Goal: Task Accomplishment & Management: Use online tool/utility

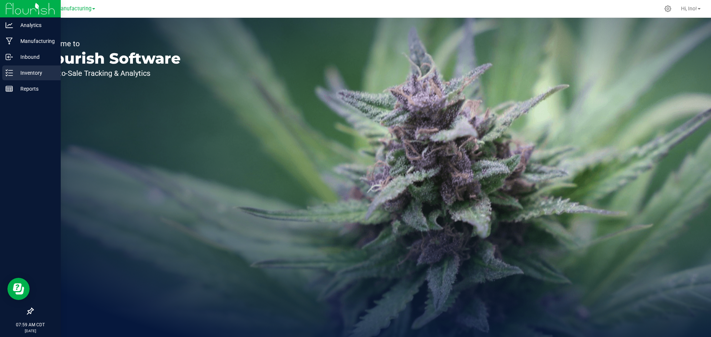
click at [28, 76] on p "Inventory" at bounding box center [35, 72] width 44 height 9
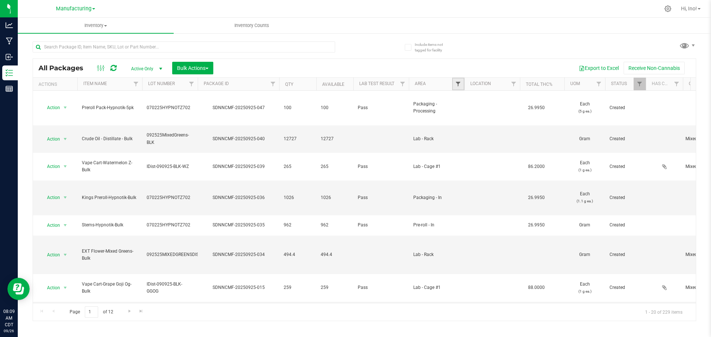
click at [455, 84] on span "Filter" at bounding box center [458, 84] width 6 height 6
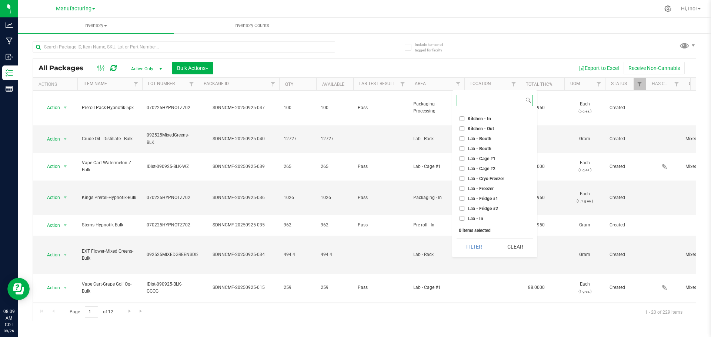
scroll to position [74, 0]
click at [495, 67] on div "Export to Excel Receive Non-Cannabis" at bounding box center [454, 68] width 471 height 13
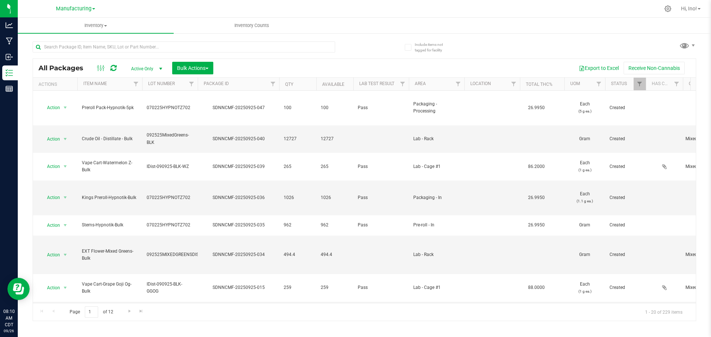
drag, startPoint x: 479, startPoint y: 312, endPoint x: 492, endPoint y: 315, distance: 13.5
click at [479, 311] on div "Page 1 of 12 1 - 20 of 229 items" at bounding box center [364, 312] width 663 height 18
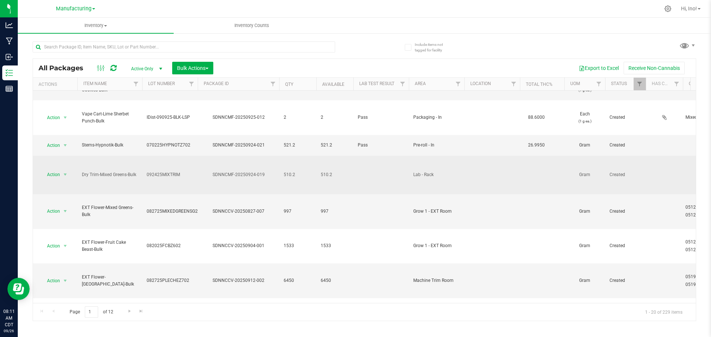
scroll to position [232, 0]
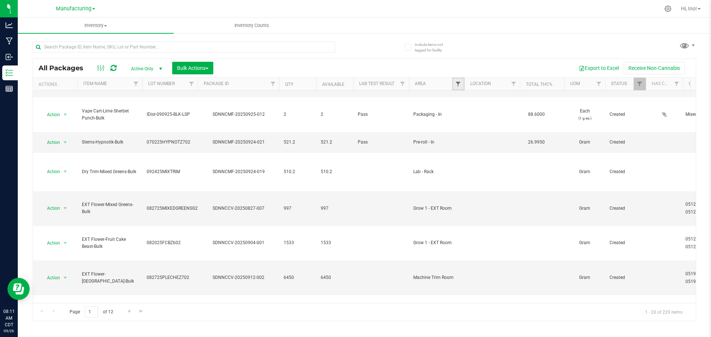
click at [459, 87] on span "Filter" at bounding box center [458, 84] width 6 height 6
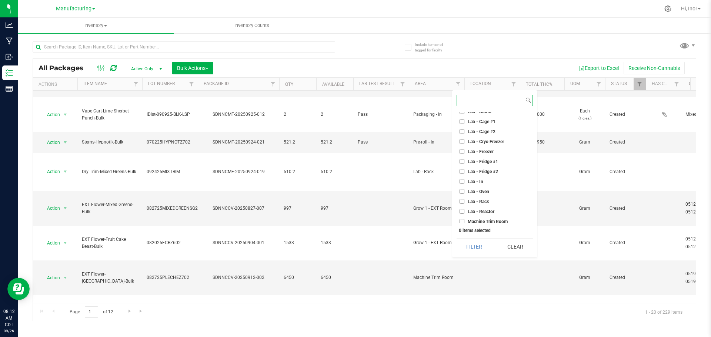
scroll to position [111, 0]
click at [485, 155] on span "Lab - Oven" at bounding box center [478, 155] width 21 height 4
click at [464, 155] on input "Lab - Oven" at bounding box center [461, 154] width 5 height 5
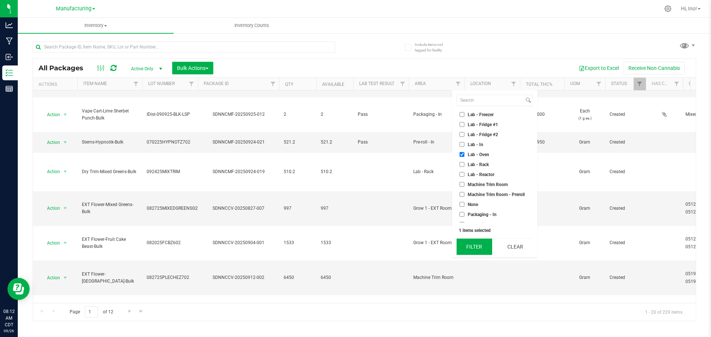
click at [476, 251] on button "Filter" at bounding box center [474, 247] width 36 height 16
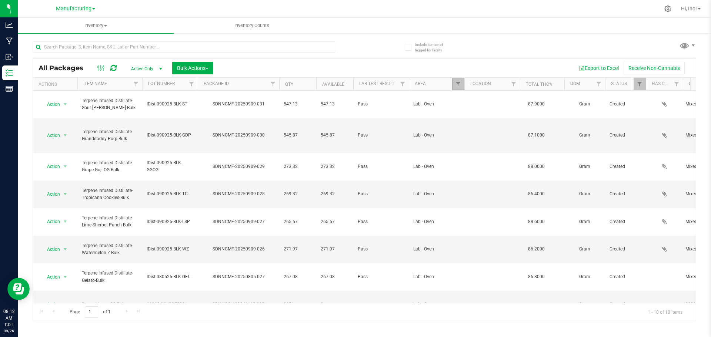
click at [461, 81] on link "Filter" at bounding box center [458, 84] width 12 height 13
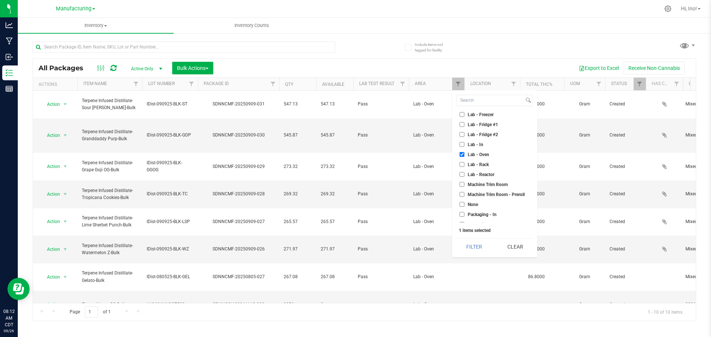
click at [483, 157] on span "Lab - Oven" at bounding box center [478, 155] width 21 height 4
click at [464, 157] on input "Lab - Oven" at bounding box center [461, 154] width 5 height 5
checkbox input "false"
click at [489, 125] on span "Cure Room" at bounding box center [479, 126] width 22 height 4
click at [464, 125] on input "Cure Room" at bounding box center [461, 125] width 5 height 5
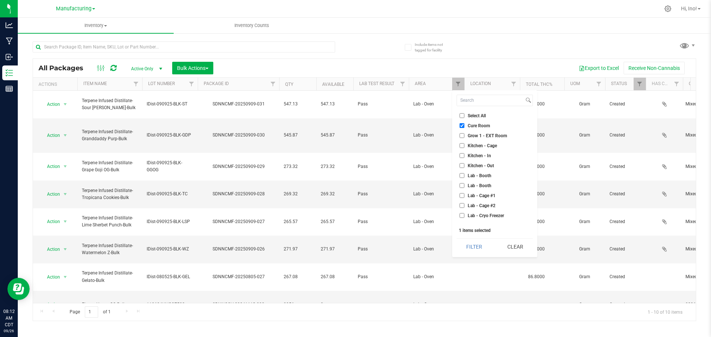
click at [483, 122] on li "Cure Room" at bounding box center [494, 126] width 76 height 8
click at [482, 127] on span "Cure Room" at bounding box center [479, 126] width 22 height 4
click at [464, 127] on input "Cure Room" at bounding box center [461, 125] width 5 height 5
checkbox input "false"
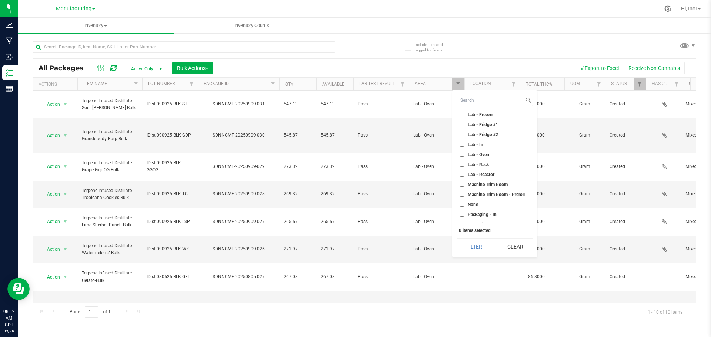
click at [493, 185] on span "Machine Trim Room" at bounding box center [488, 185] width 40 height 4
click at [464, 185] on input "Machine Trim Room" at bounding box center [461, 184] width 5 height 5
click at [477, 242] on button "Filter" at bounding box center [474, 247] width 36 height 16
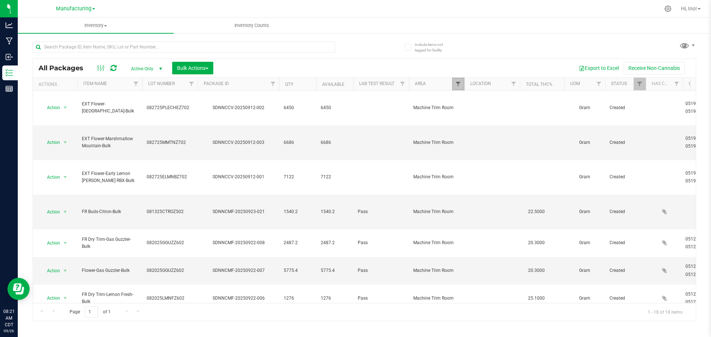
click at [458, 82] on span "Filter" at bounding box center [458, 84] width 6 height 6
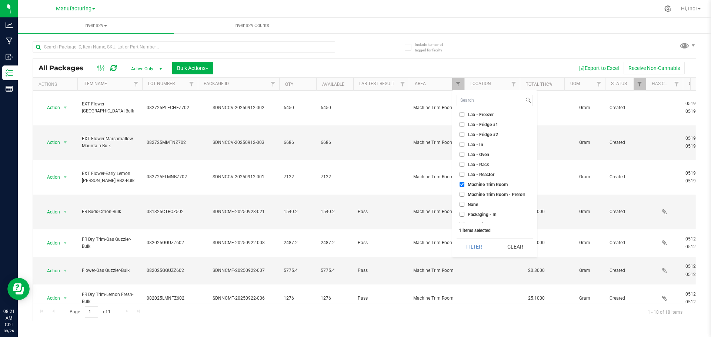
click at [479, 184] on span "Machine Trim Room" at bounding box center [488, 185] width 40 height 4
click at [464, 184] on input "Machine Trim Room" at bounding box center [461, 184] width 5 height 5
checkbox input "false"
click at [482, 126] on span "Cure Room" at bounding box center [479, 126] width 22 height 4
click at [464, 126] on input "Cure Room" at bounding box center [461, 125] width 5 height 5
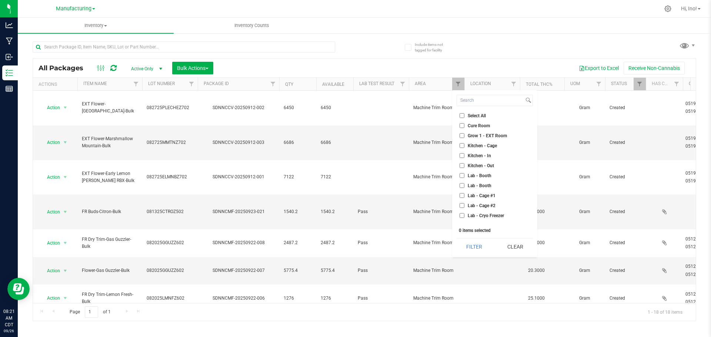
checkbox input "true"
click at [467, 243] on button "Filter" at bounding box center [474, 247] width 36 height 16
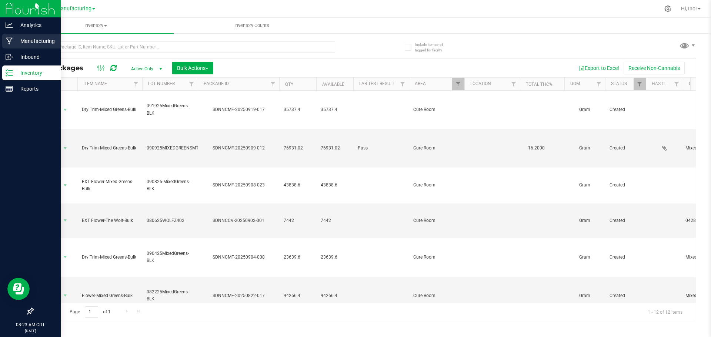
click at [10, 46] on div "Manufacturing" at bounding box center [31, 41] width 58 height 15
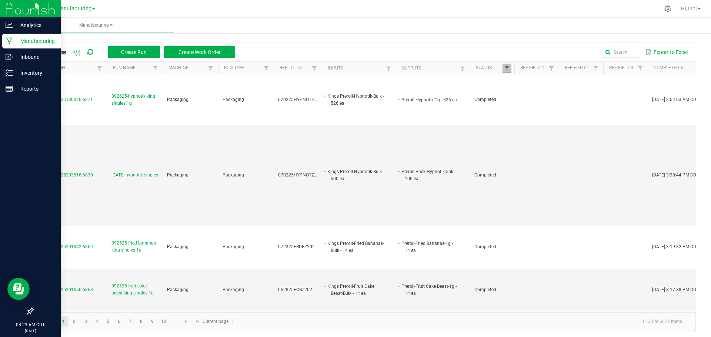
click at [505, 66] on span at bounding box center [507, 69] width 6 height 6
click at [532, 109] on li "Completed" at bounding box center [543, 109] width 72 height 10
checkbox input "false"
click at [574, 133] on button "Filter" at bounding box center [564, 135] width 37 height 16
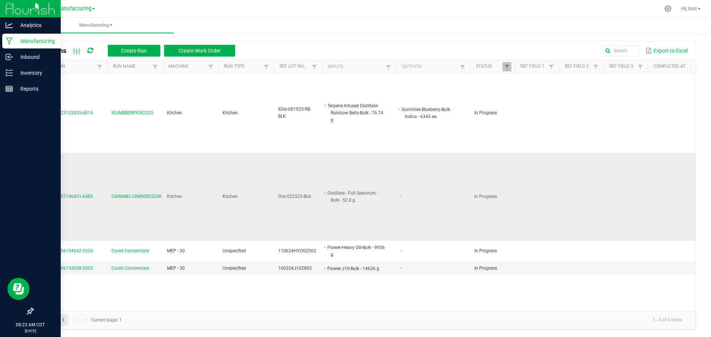
scroll to position [2, 0]
click at [145, 265] on span "Cured Concentrate" at bounding box center [129, 268] width 37 height 7
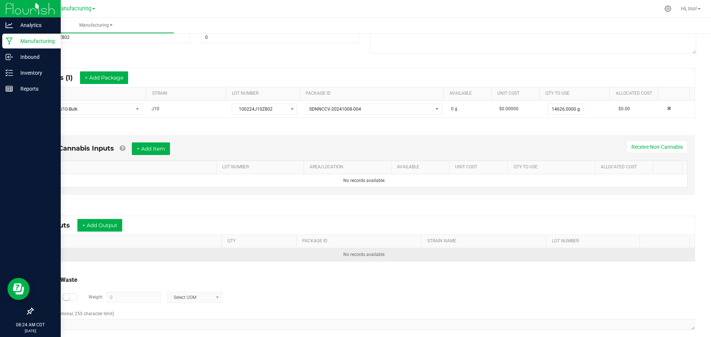
scroll to position [119, 0]
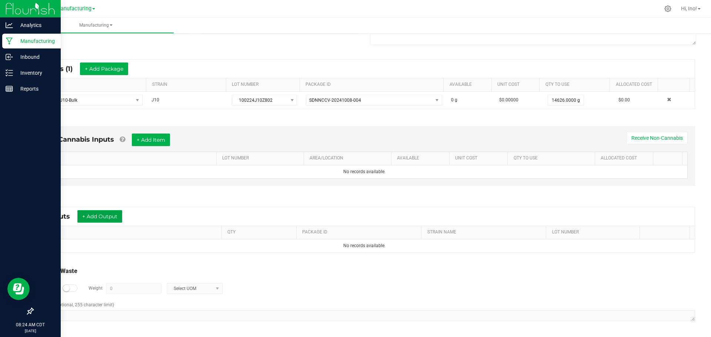
click at [107, 217] on button "+ Add Output" at bounding box center [99, 216] width 45 height 13
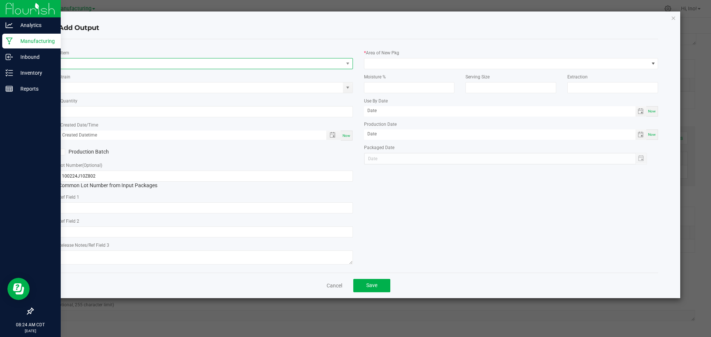
click at [135, 62] on span "NO DATA FOUND" at bounding box center [201, 63] width 284 height 10
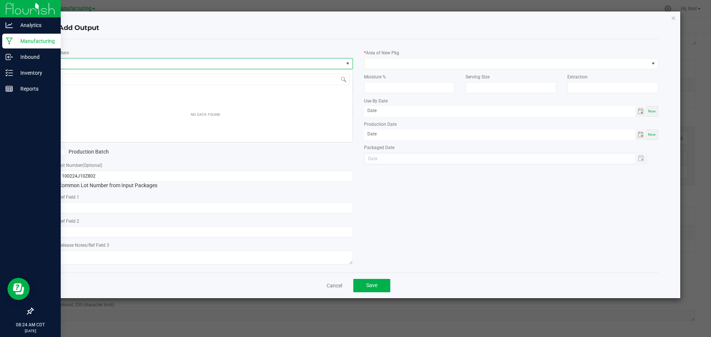
scroll to position [11, 294]
type input "clr-"
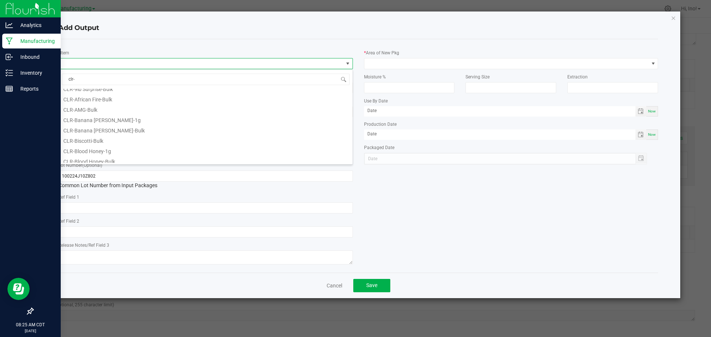
scroll to position [0, 0]
click at [674, 19] on icon "button" at bounding box center [673, 17] width 5 height 9
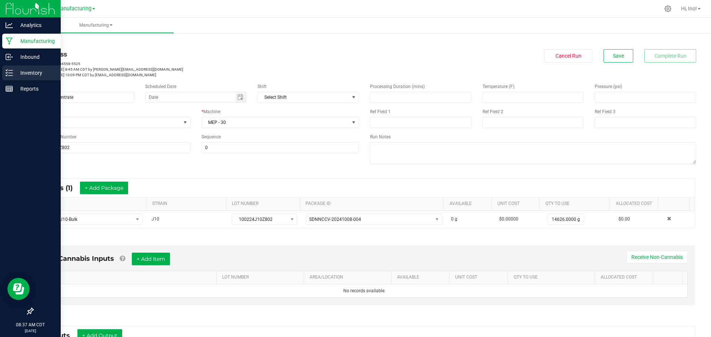
click at [13, 68] on div "Inventory" at bounding box center [31, 73] width 58 height 15
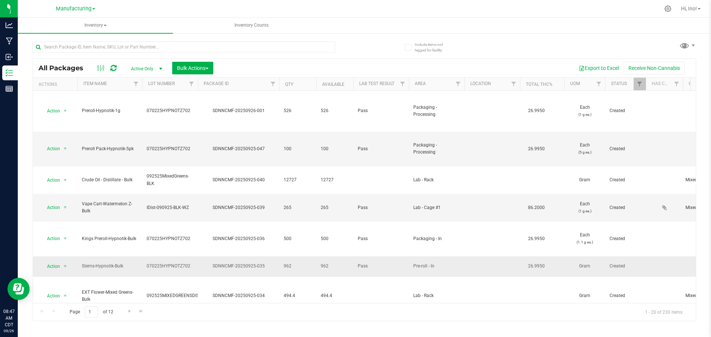
scroll to position [148, 0]
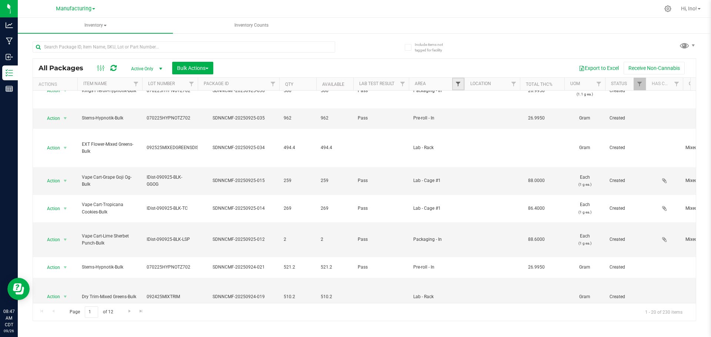
click at [461, 81] on span "Filter" at bounding box center [458, 84] width 6 height 6
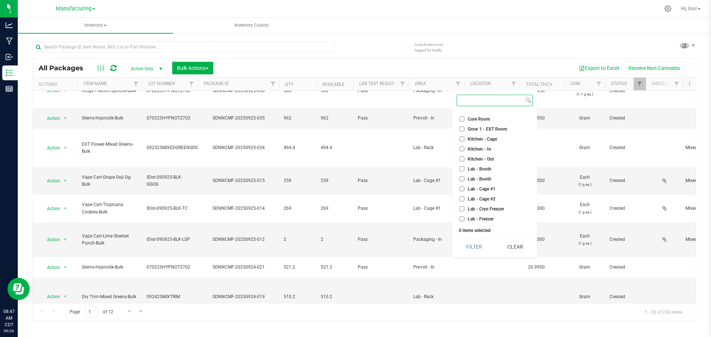
scroll to position [0, 0]
click at [481, 127] on span "Cure Room" at bounding box center [479, 126] width 22 height 4
click at [464, 127] on input "Cure Room" at bounding box center [461, 125] width 5 height 5
click at [475, 245] on button "Filter" at bounding box center [474, 247] width 36 height 16
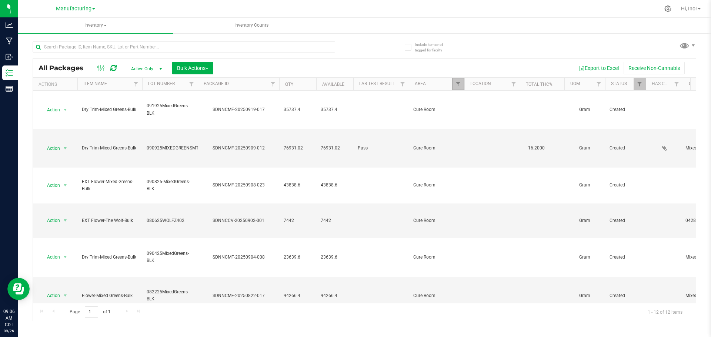
click at [455, 80] on link "Filter" at bounding box center [458, 84] width 12 height 13
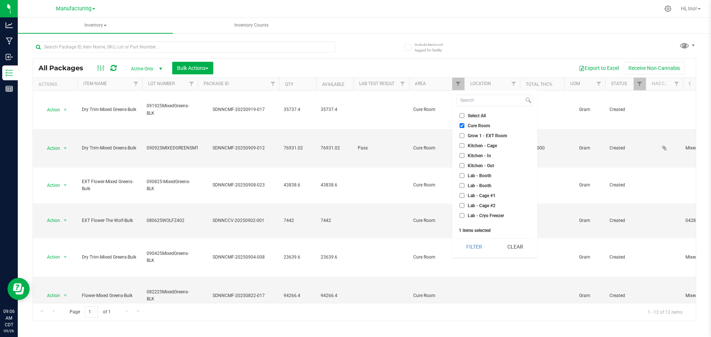
click at [487, 125] on span "Cure Room" at bounding box center [479, 126] width 22 height 4
click at [464, 125] on input "Cure Room" at bounding box center [461, 125] width 5 height 5
checkbox input "false"
click at [483, 120] on span "Lab - Oven" at bounding box center [478, 117] width 21 height 4
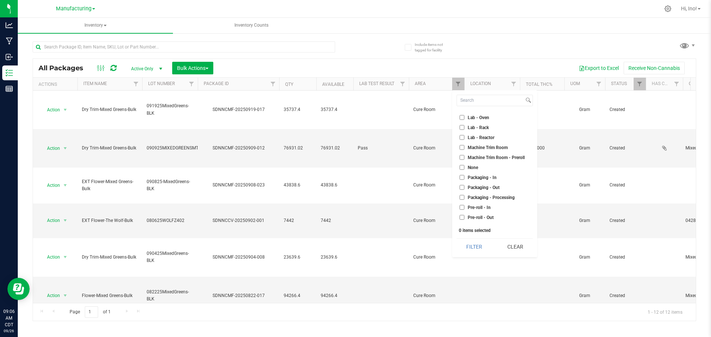
click at [464, 120] on input "Lab - Oven" at bounding box center [461, 117] width 5 height 5
checkbox input "true"
click at [483, 251] on button "Filter" at bounding box center [474, 247] width 36 height 16
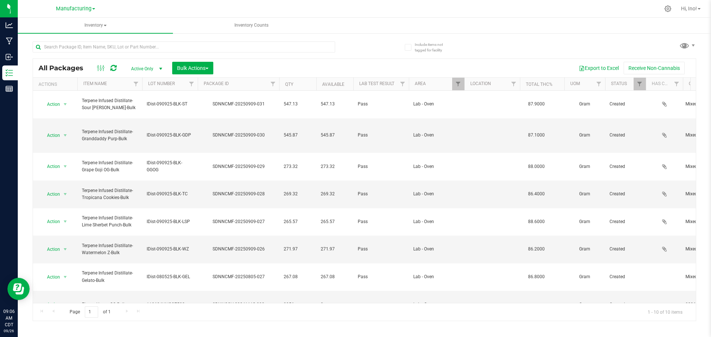
click at [65, 329] on span "select" at bounding box center [65, 332] width 6 height 6
click at [77, 235] on li "Print package label" at bounding box center [64, 241] width 47 height 20
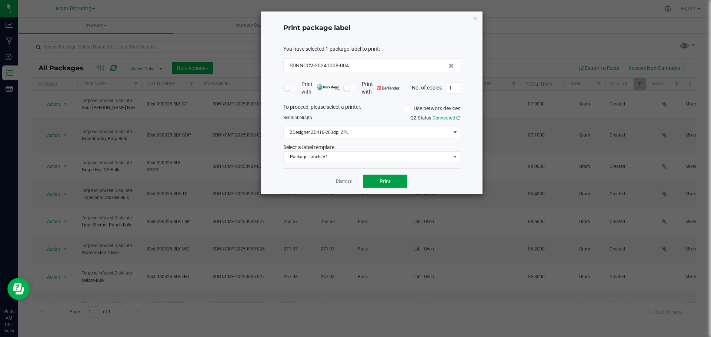
click at [389, 182] on span "Print" at bounding box center [384, 181] width 11 height 6
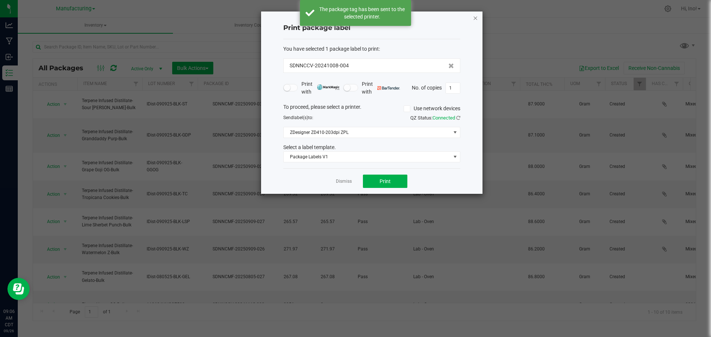
click at [475, 19] on icon "button" at bounding box center [475, 17] width 5 height 9
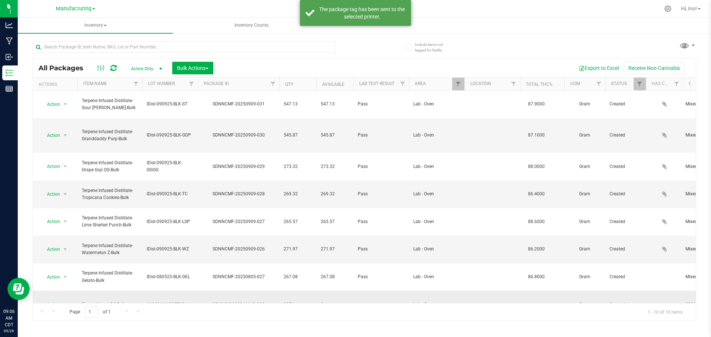
click at [67, 302] on span "select" at bounding box center [65, 305] width 6 height 6
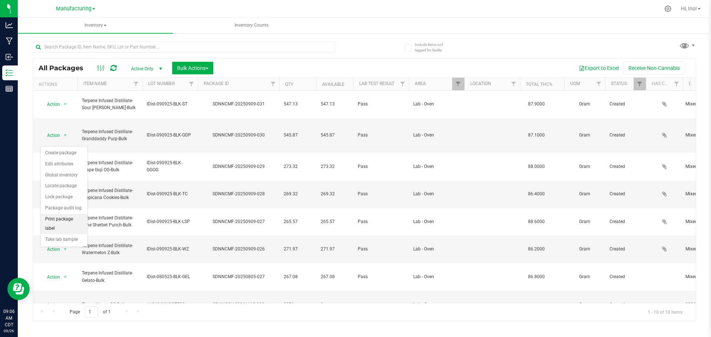
click at [77, 220] on li "Print package label" at bounding box center [64, 224] width 47 height 20
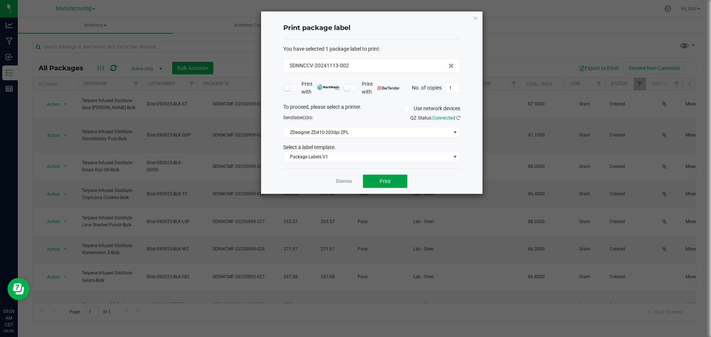
click at [395, 180] on button "Print" at bounding box center [385, 181] width 44 height 13
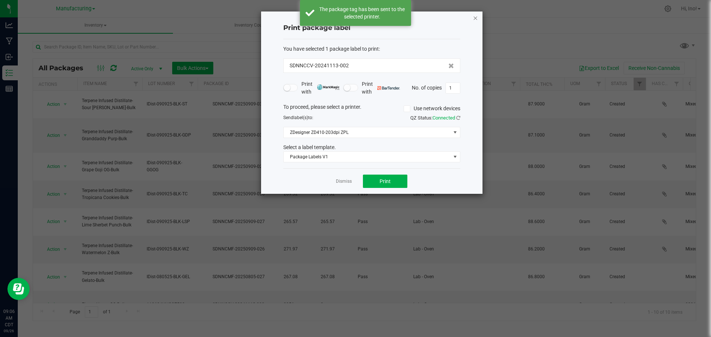
click at [473, 15] on icon "button" at bounding box center [475, 17] width 5 height 9
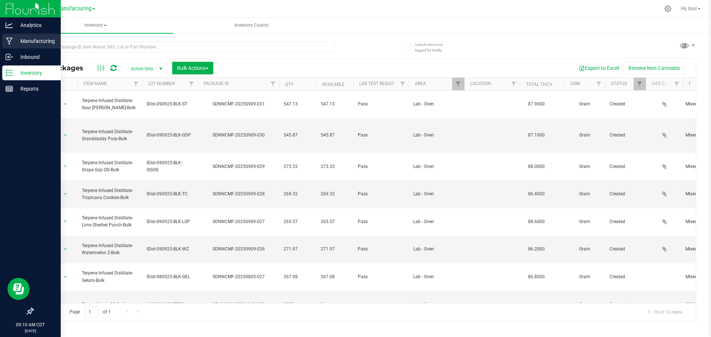
click at [20, 39] on p "Manufacturing" at bounding box center [35, 41] width 44 height 9
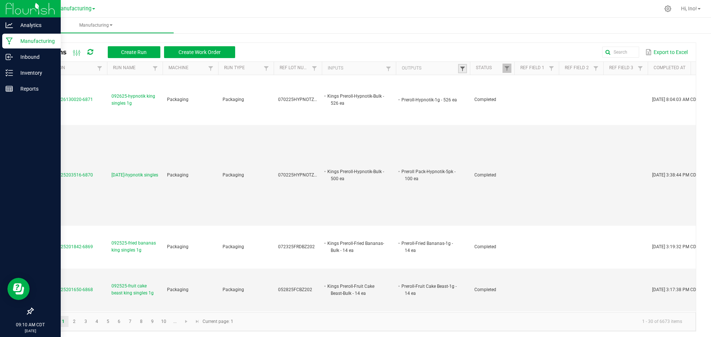
click at [462, 68] on span at bounding box center [462, 69] width 6 height 6
click at [491, 51] on div "Export to Excel" at bounding box center [465, 52] width 449 height 13
click at [507, 67] on span at bounding box center [507, 69] width 6 height 6
click at [532, 106] on li "Completed" at bounding box center [543, 109] width 72 height 10
checkbox input "false"
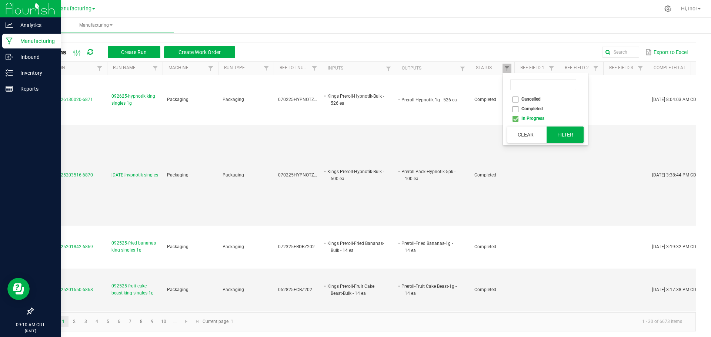
click at [573, 136] on button "Filter" at bounding box center [564, 135] width 37 height 16
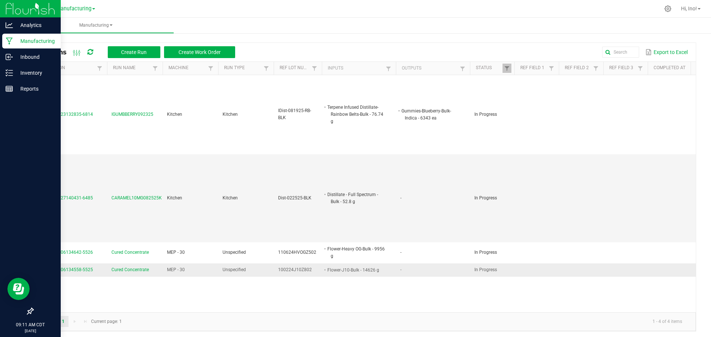
click at [138, 272] on span "Cured Concentrate" at bounding box center [129, 270] width 37 height 7
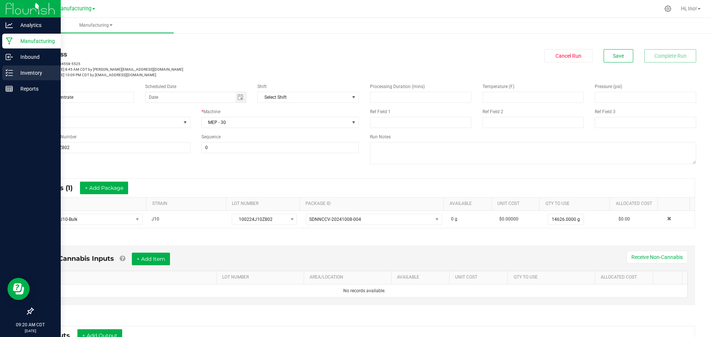
click at [31, 73] on p "Inventory" at bounding box center [35, 72] width 44 height 9
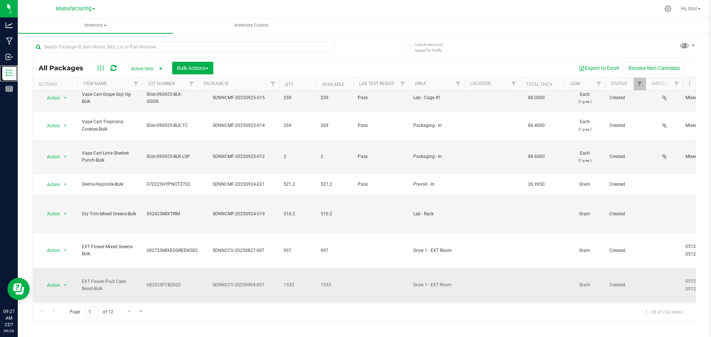
scroll to position [252, 0]
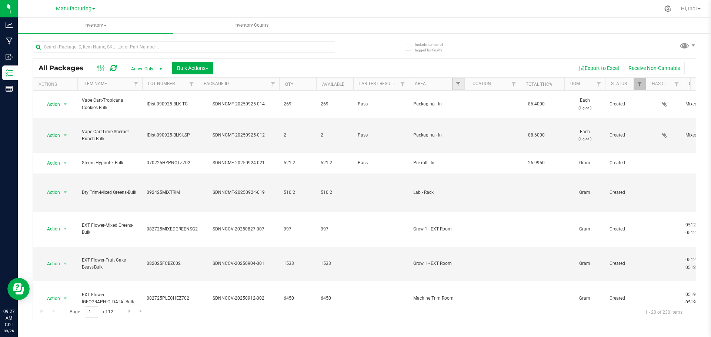
click at [454, 82] on link "Filter" at bounding box center [458, 84] width 12 height 13
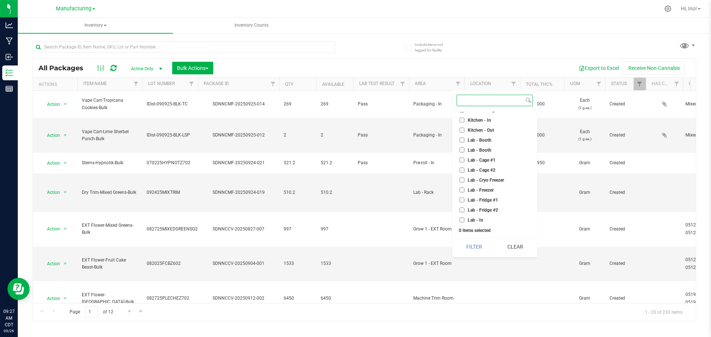
scroll to position [74, 0]
click at [486, 192] on span "Lab - Oven" at bounding box center [478, 192] width 21 height 4
click at [464, 192] on input "Lab - Oven" at bounding box center [461, 191] width 5 height 5
checkbox input "true"
click at [477, 243] on button "Filter" at bounding box center [474, 247] width 36 height 16
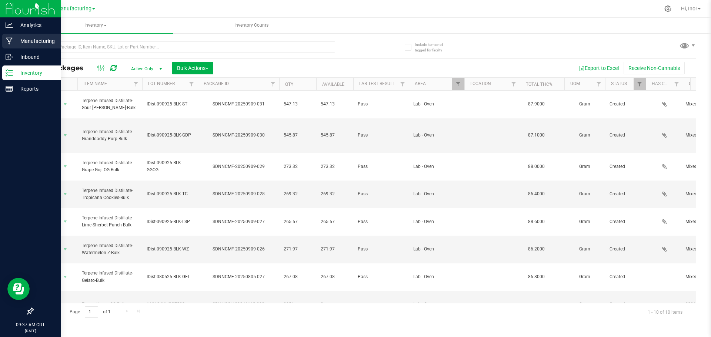
click at [46, 45] on p "Manufacturing" at bounding box center [35, 41] width 44 height 9
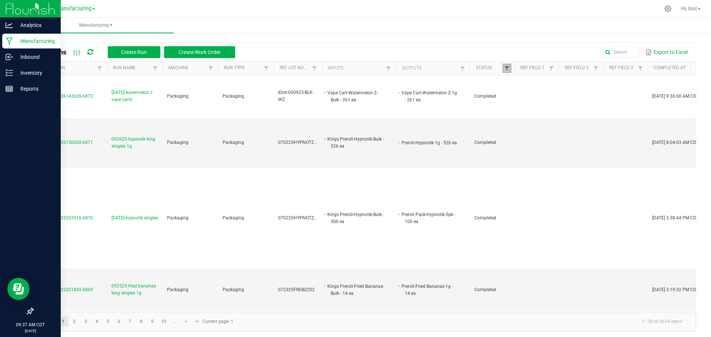
click at [504, 68] on span at bounding box center [507, 69] width 6 height 6
click at [538, 107] on li "Completed" at bounding box center [543, 109] width 72 height 10
checkbox input "false"
click at [574, 131] on button "Filter" at bounding box center [564, 135] width 37 height 16
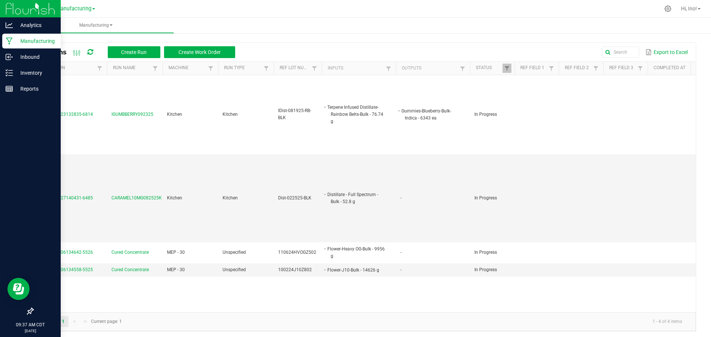
scroll to position [2, 0]
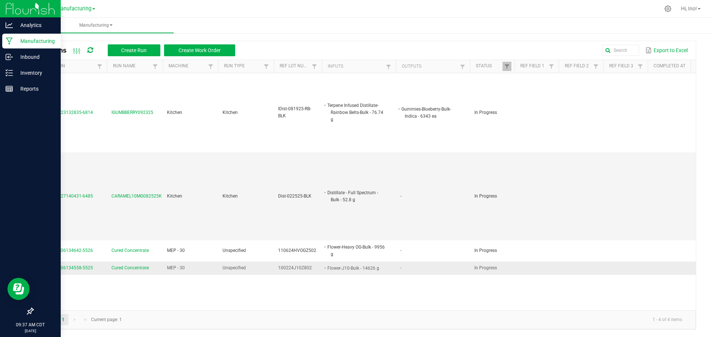
click at [145, 267] on span "Cured Concentrate" at bounding box center [129, 268] width 37 height 7
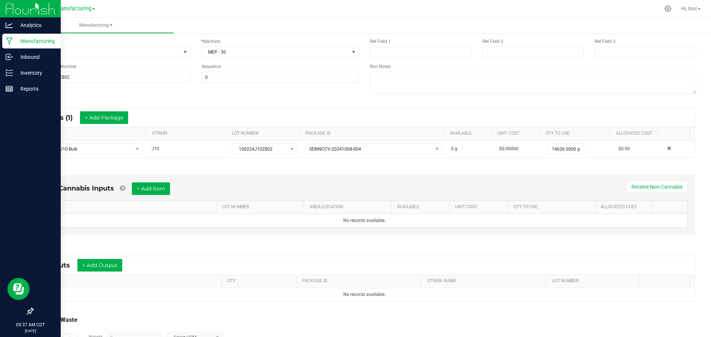
scroll to position [119, 0]
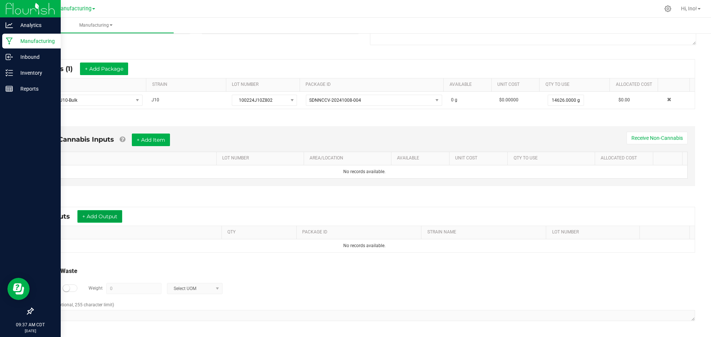
click at [115, 218] on button "+ Add Output" at bounding box center [99, 216] width 45 height 13
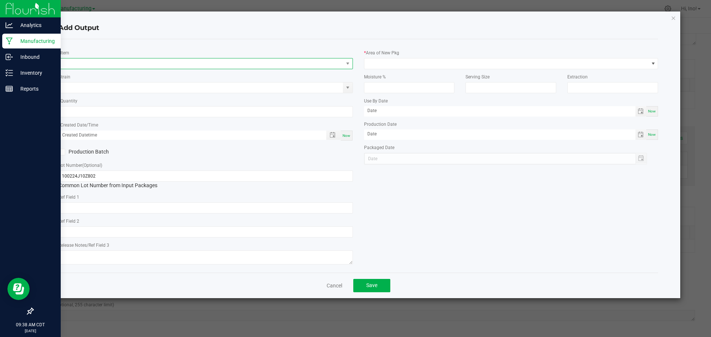
click at [241, 62] on span "NO DATA FOUND" at bounding box center [201, 63] width 284 height 10
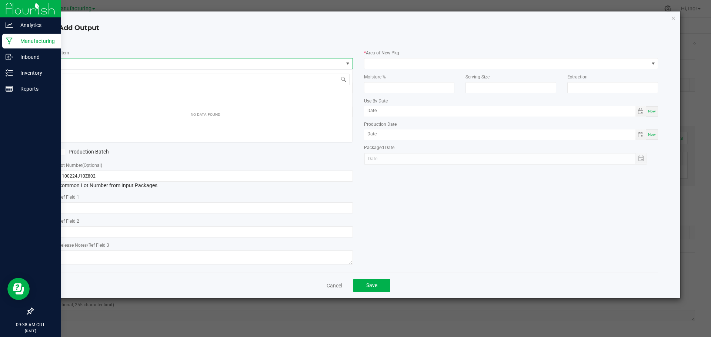
scroll to position [11, 294]
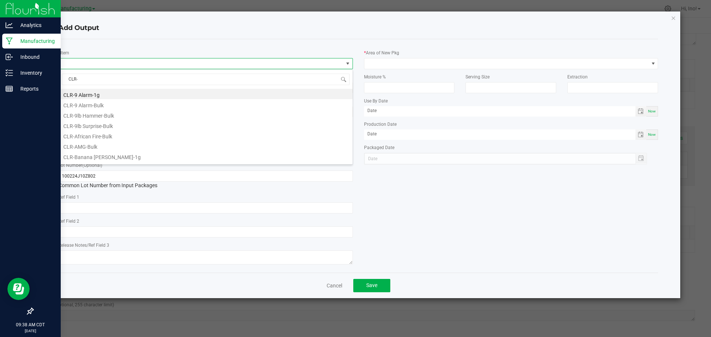
type input "CLR-j"
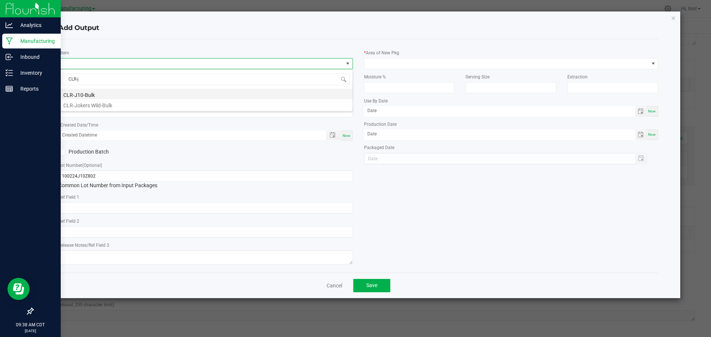
click at [194, 91] on li "CLR-J10-Bulk" at bounding box center [206, 94] width 294 height 10
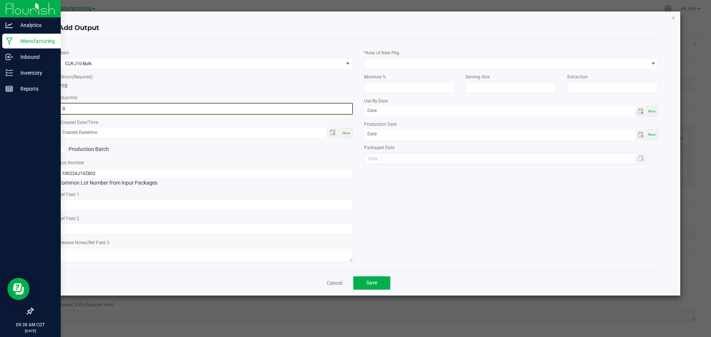
click at [197, 110] on input "0" at bounding box center [205, 109] width 293 height 10
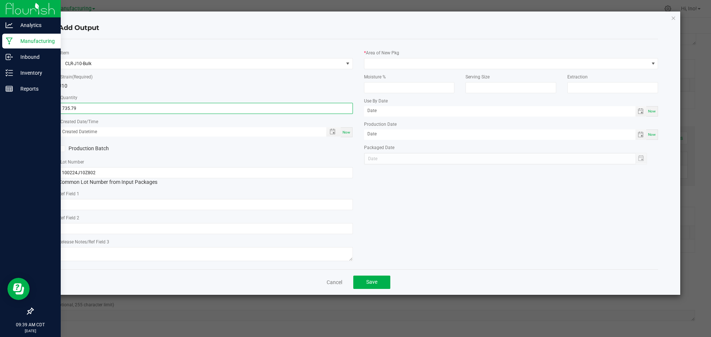
type input "735.7900 g"
click at [351, 134] on div "Now" at bounding box center [347, 132] width 12 height 10
type input "[DATE] 9:39 AM"
type input "[DATE]"
click at [87, 145] on label "Production Batch" at bounding box center [128, 149] width 141 height 8
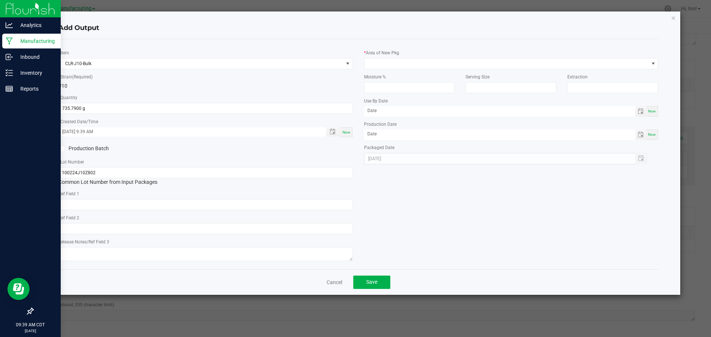
click at [0, 0] on input "Production Batch" at bounding box center [0, 0] width 0 height 0
click at [117, 173] on input "100224J10Z802" at bounding box center [205, 172] width 294 height 11
type input "CLR-092625-J10-BLK"
click at [406, 60] on span at bounding box center [506, 63] width 284 height 10
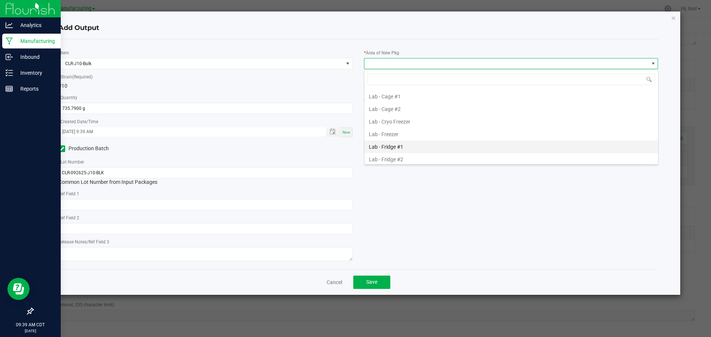
scroll to position [111, 0]
click at [422, 143] on li "Lab - Oven" at bounding box center [511, 147] width 294 height 13
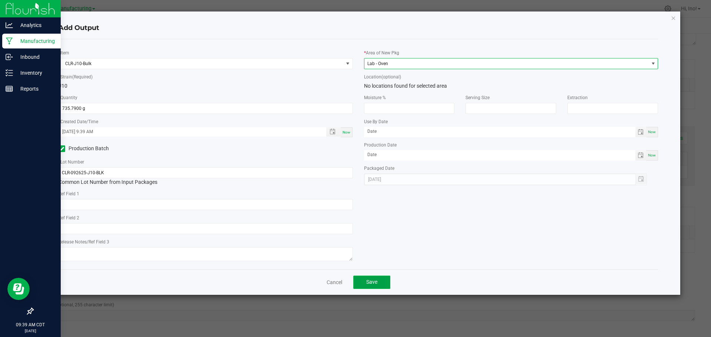
click at [372, 282] on span "Save" at bounding box center [371, 282] width 11 height 6
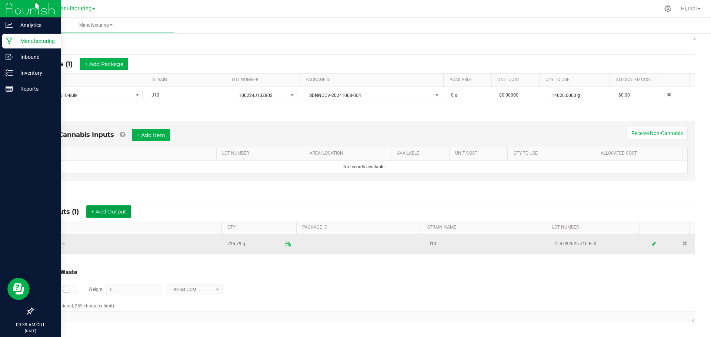
scroll to position [125, 0]
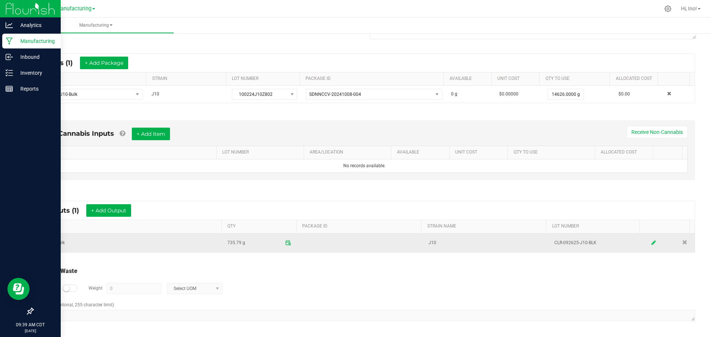
click at [651, 244] on icon at bounding box center [653, 242] width 4 height 5
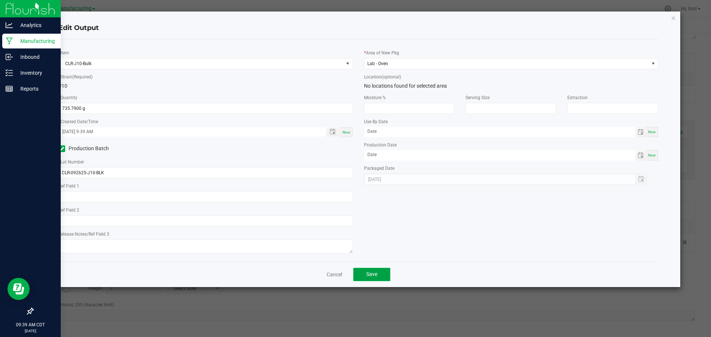
click at [373, 275] on span "Save" at bounding box center [371, 274] width 11 height 6
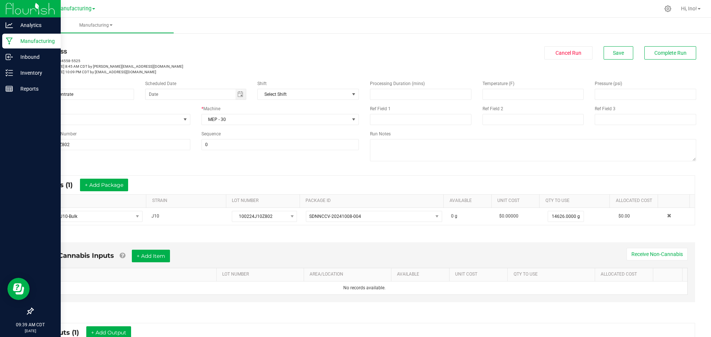
scroll to position [0, 0]
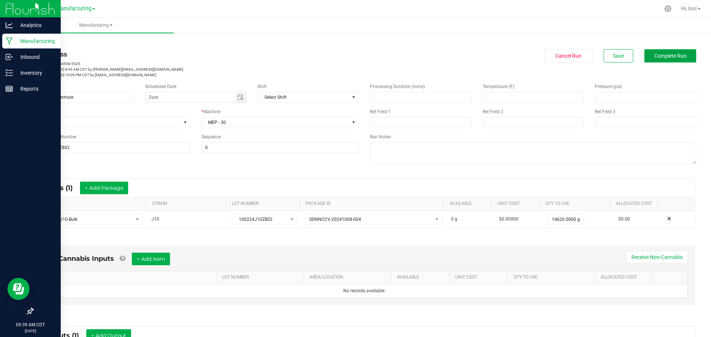
click at [668, 57] on span "Complete Run" at bounding box center [670, 56] width 32 height 6
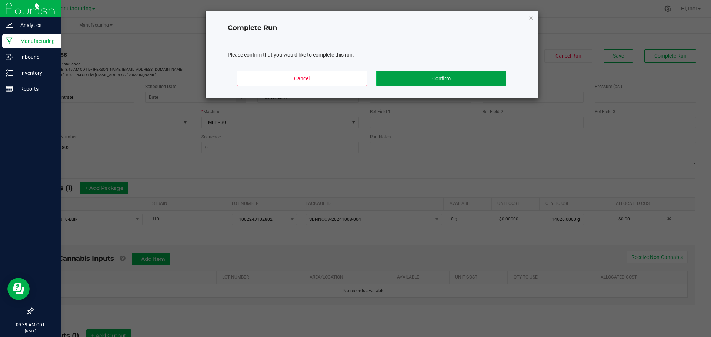
click at [455, 79] on button "Confirm" at bounding box center [441, 79] width 130 height 16
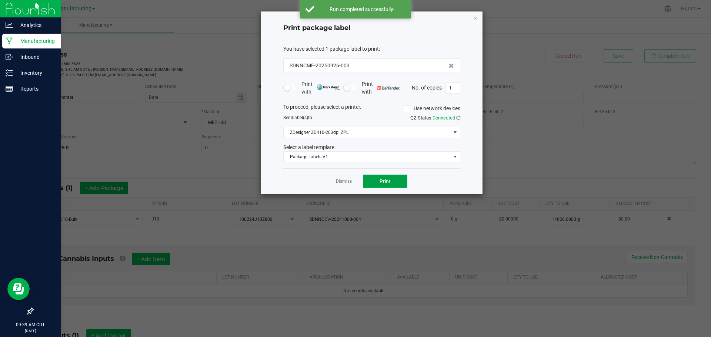
click at [395, 183] on button "Print" at bounding box center [385, 181] width 44 height 13
click at [474, 17] on icon "button" at bounding box center [475, 17] width 5 height 9
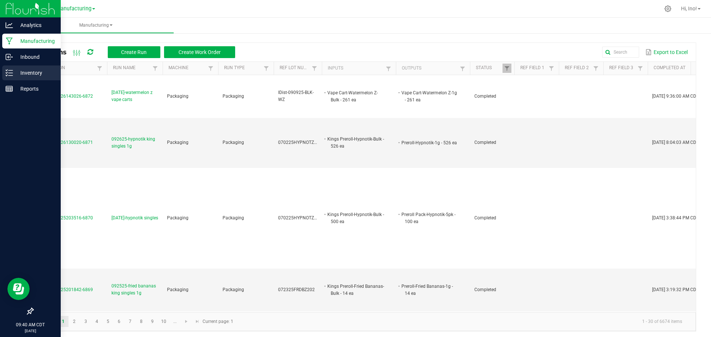
click at [15, 78] on div "Inventory" at bounding box center [31, 73] width 58 height 15
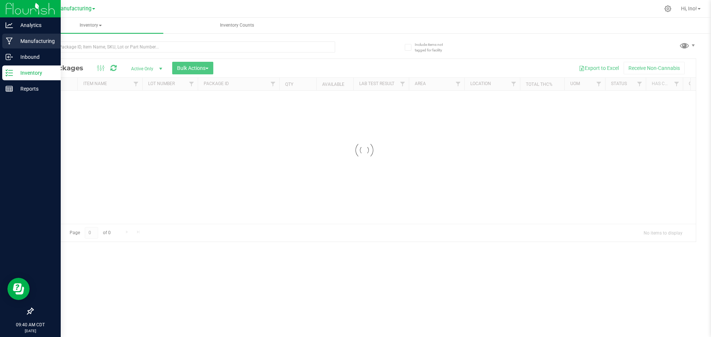
click at [31, 44] on p "Manufacturing" at bounding box center [35, 41] width 44 height 9
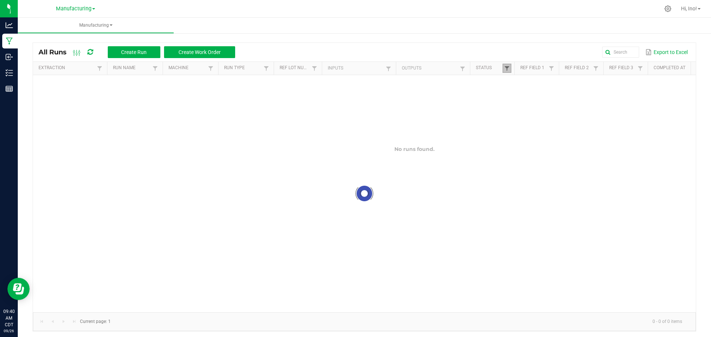
click at [506, 68] on span at bounding box center [507, 69] width 6 height 6
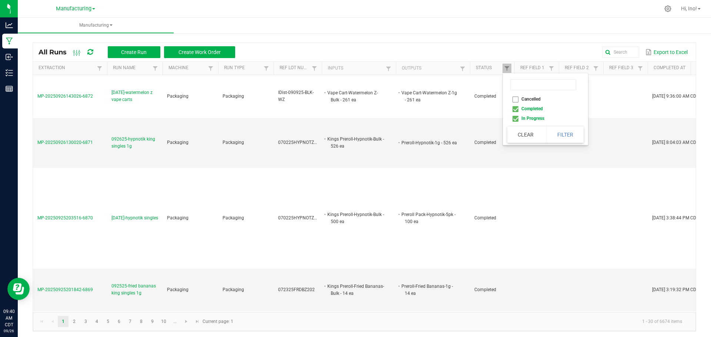
click at [537, 107] on li "Completed" at bounding box center [543, 109] width 72 height 10
checkbox input "false"
click at [569, 132] on button "Filter" at bounding box center [564, 135] width 37 height 16
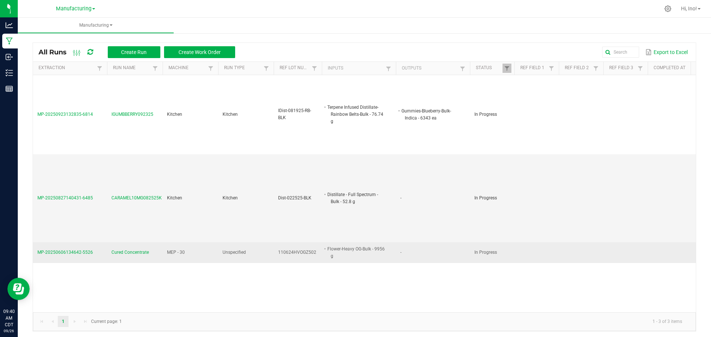
click at [121, 255] on span "Cured Concentrate" at bounding box center [129, 252] width 37 height 7
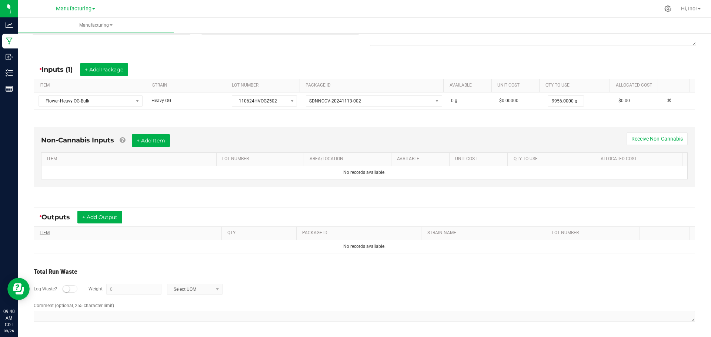
scroll to position [119, 0]
click at [118, 222] on button "+ Add Output" at bounding box center [99, 216] width 45 height 13
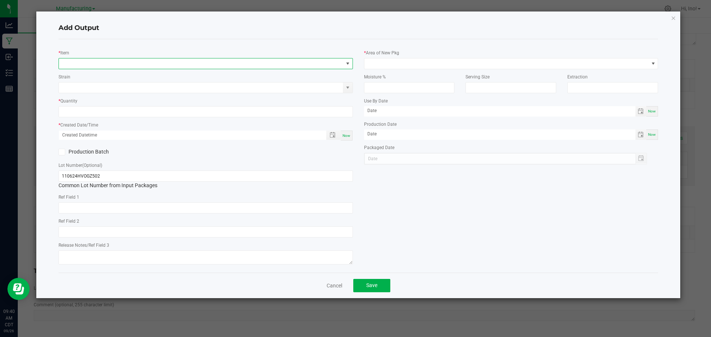
click at [139, 62] on span "NO DATA FOUND" at bounding box center [201, 63] width 284 height 10
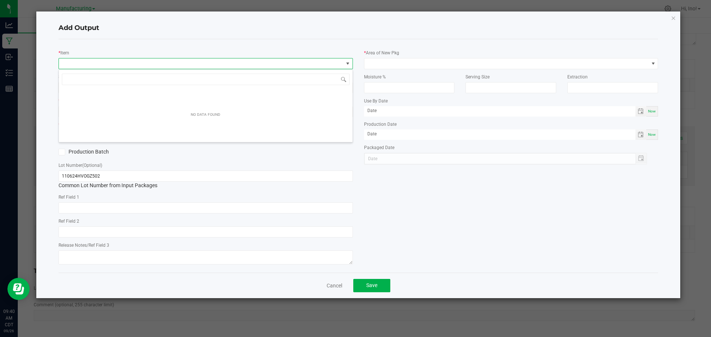
scroll to position [11, 294]
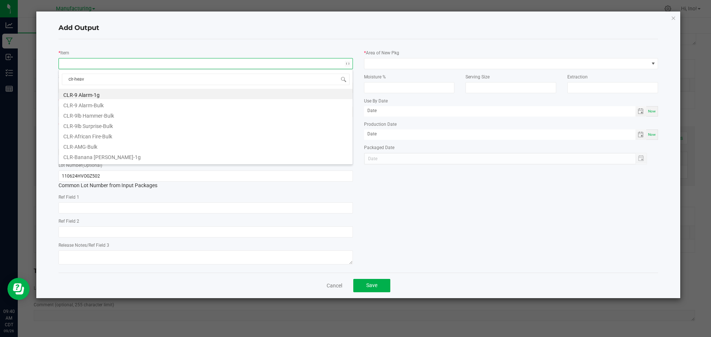
type input "clr-heavy"
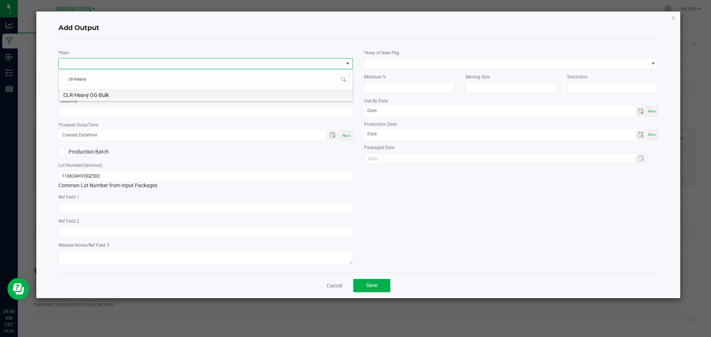
click at [150, 94] on li "CLR-Heavy OG-Bulk" at bounding box center [206, 94] width 294 height 10
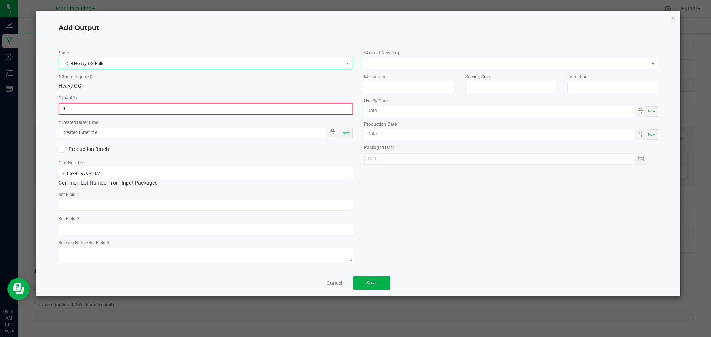
click at [146, 110] on input "0" at bounding box center [205, 109] width 293 height 10
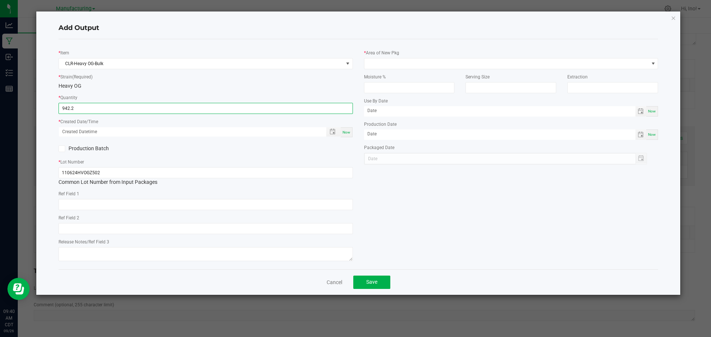
type input "942.2000 g"
click at [350, 135] on div "Now" at bounding box center [347, 132] width 12 height 10
type input "[DATE] 9:40 AM"
type input "[DATE]"
click at [109, 149] on label "Production Batch" at bounding box center [128, 149] width 141 height 8
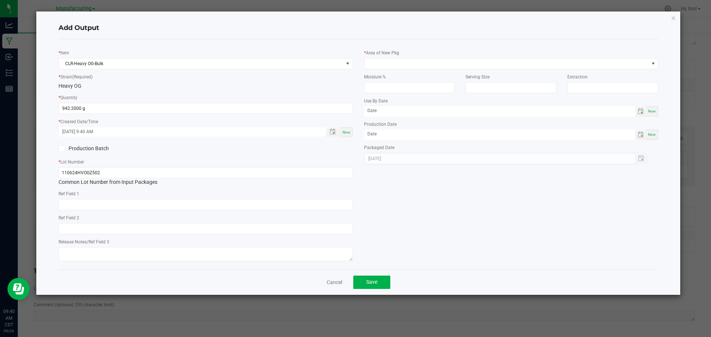
click at [0, 0] on input "Production Batch" at bounding box center [0, 0] width 0 height 0
click at [132, 174] on input "110624HVOGZ502" at bounding box center [205, 172] width 294 height 11
type input "CLR-092625-HVOG-BLK"
click at [458, 66] on span at bounding box center [506, 63] width 284 height 10
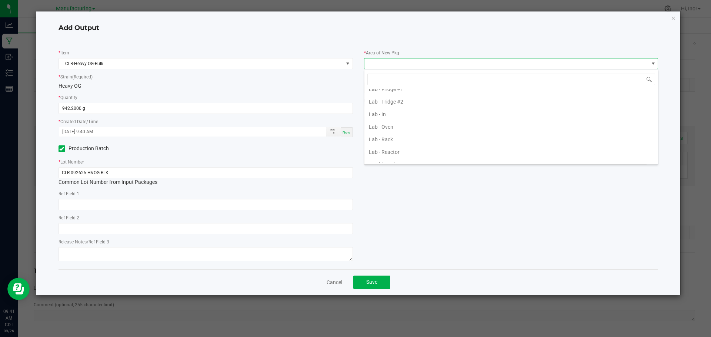
scroll to position [148, 0]
click at [444, 108] on li "Lab - Oven" at bounding box center [511, 110] width 294 height 13
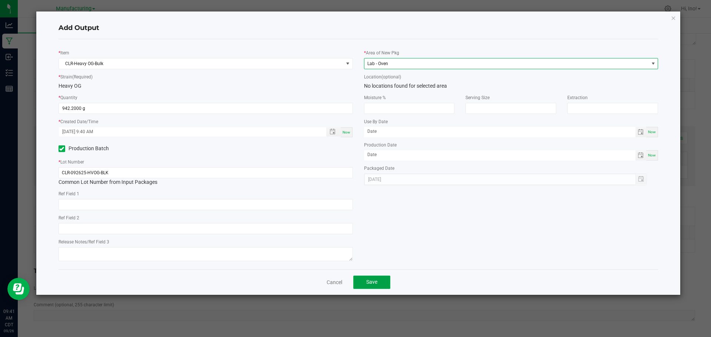
click at [381, 278] on button "Save" at bounding box center [371, 282] width 37 height 13
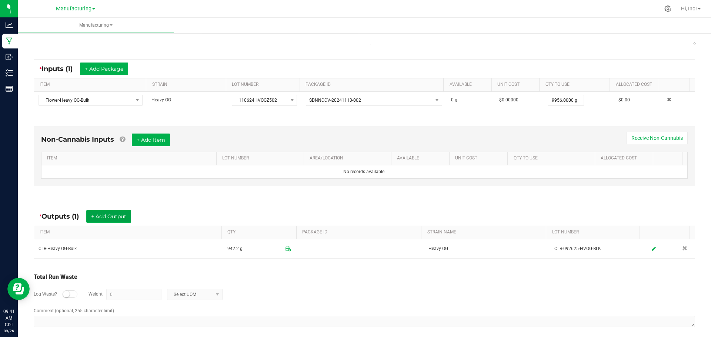
scroll to position [125, 0]
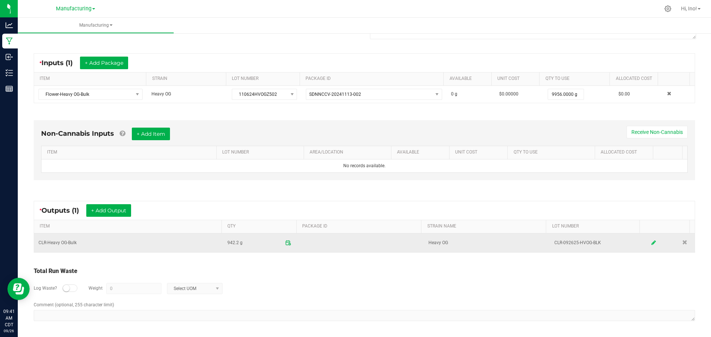
click at [648, 244] on link at bounding box center [653, 243] width 11 height 14
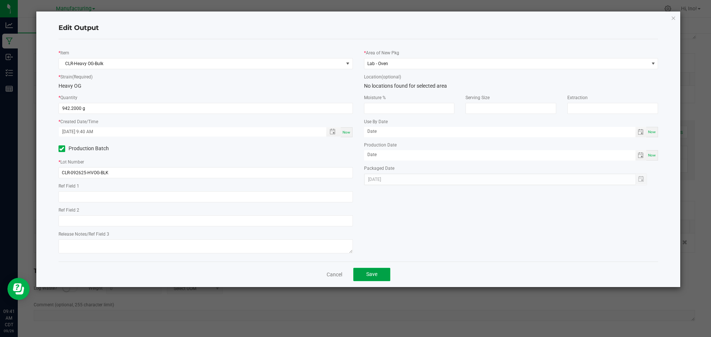
click at [381, 273] on button "Save" at bounding box center [371, 274] width 37 height 13
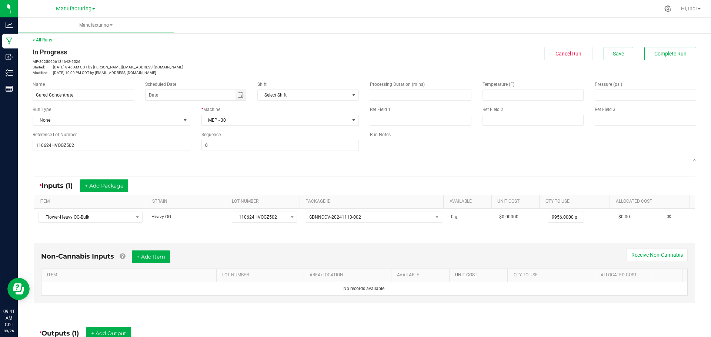
scroll to position [0, 0]
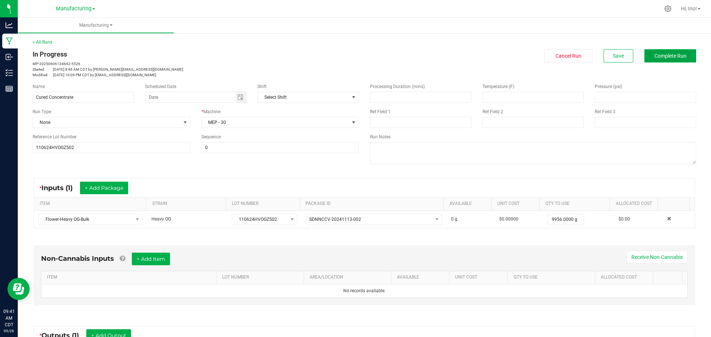
click at [661, 58] on span "Complete Run" at bounding box center [670, 56] width 32 height 6
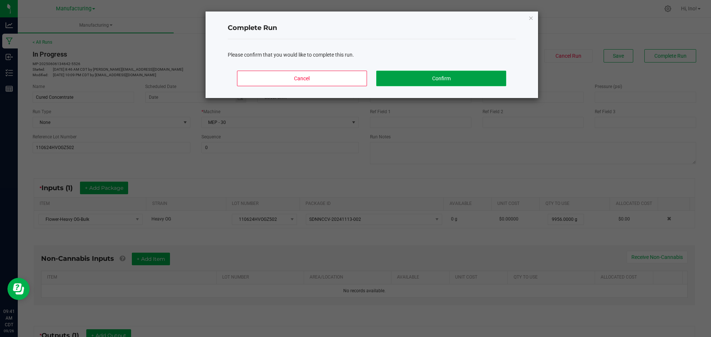
click at [478, 77] on button "Confirm" at bounding box center [441, 79] width 130 height 16
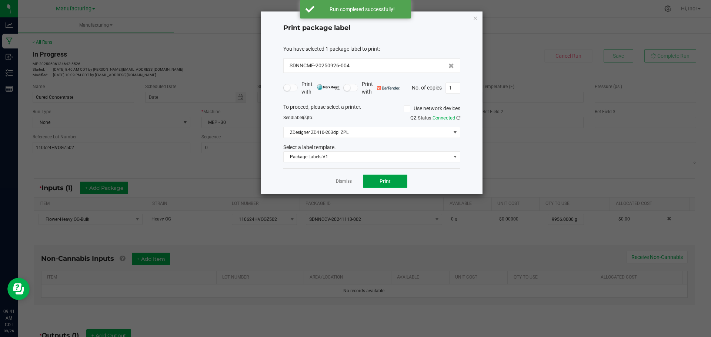
click at [394, 175] on button "Print" at bounding box center [385, 181] width 44 height 13
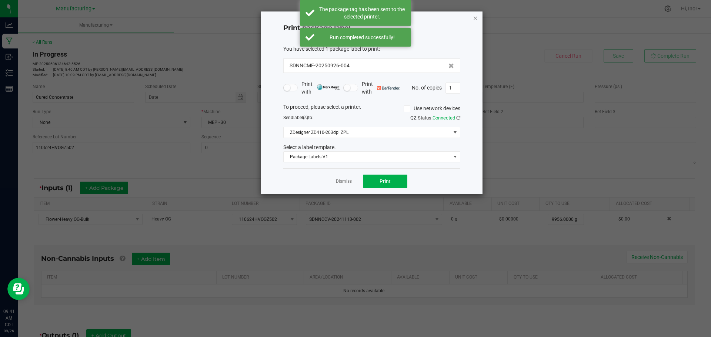
click at [475, 20] on icon "button" at bounding box center [475, 17] width 5 height 9
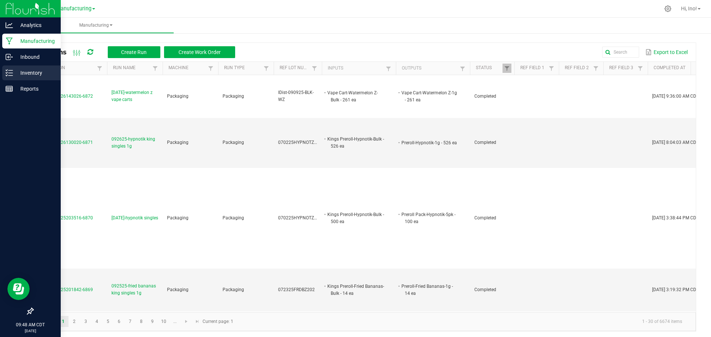
click at [10, 76] on line at bounding box center [11, 76] width 4 height 0
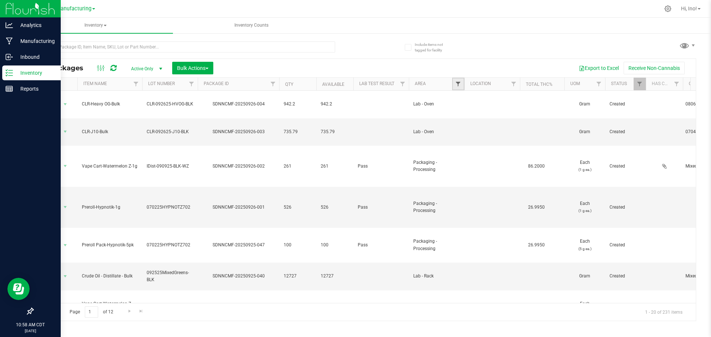
click at [460, 83] on span "Filter" at bounding box center [458, 84] width 6 height 6
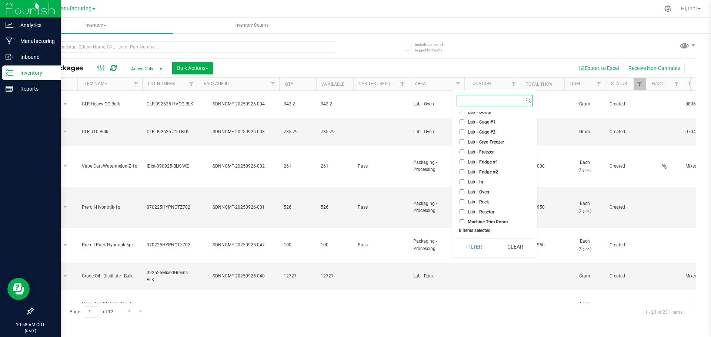
scroll to position [74, 0]
click at [494, 223] on span "Machine Trim Room" at bounding box center [488, 222] width 40 height 4
click at [464, 223] on input "Machine Trim Room" at bounding box center [461, 221] width 5 height 5
checkbox input "true"
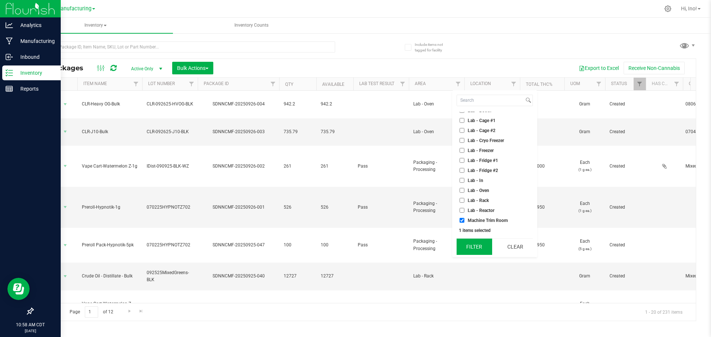
click at [479, 252] on button "Filter" at bounding box center [474, 247] width 36 height 16
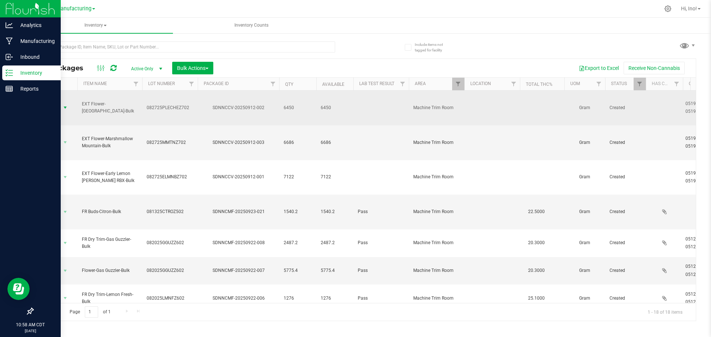
click at [67, 105] on span "select" at bounding box center [65, 108] width 6 height 6
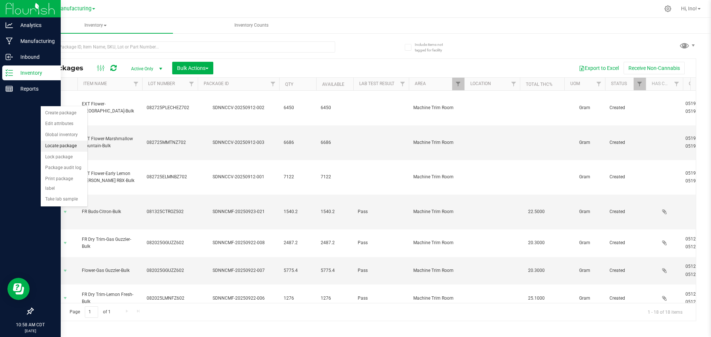
click at [68, 148] on li "Locate package" at bounding box center [64, 146] width 47 height 11
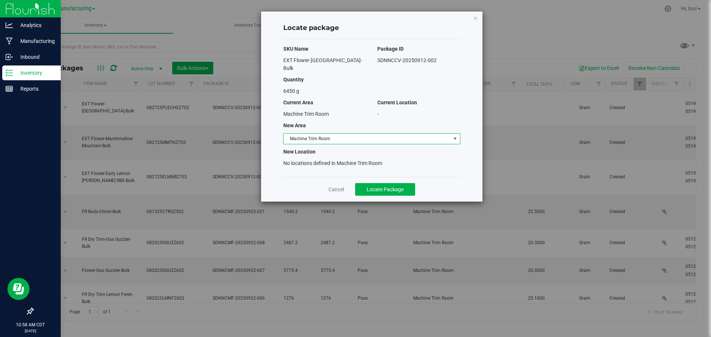
click at [329, 134] on span "Machine Trim Room" at bounding box center [367, 139] width 167 height 10
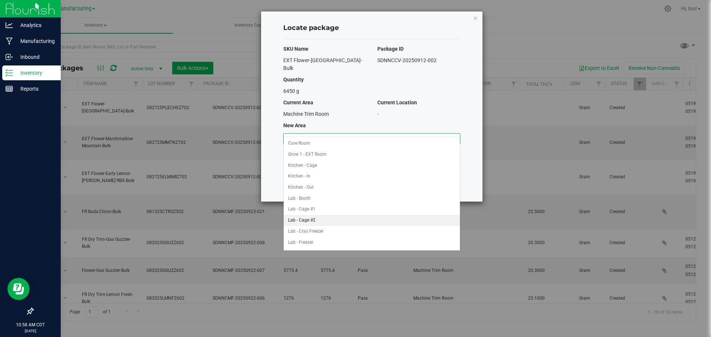
scroll to position [76, 0]
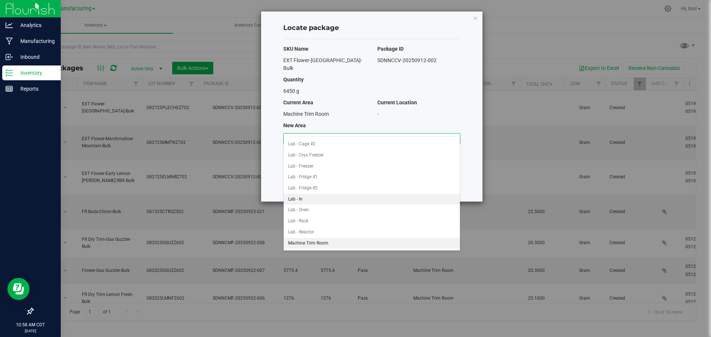
click at [324, 201] on li "Lab - In" at bounding box center [372, 199] width 176 height 11
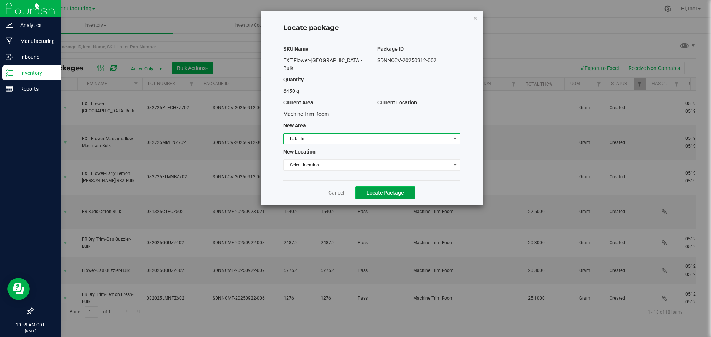
click at [378, 190] on span "Locate Package" at bounding box center [384, 193] width 37 height 6
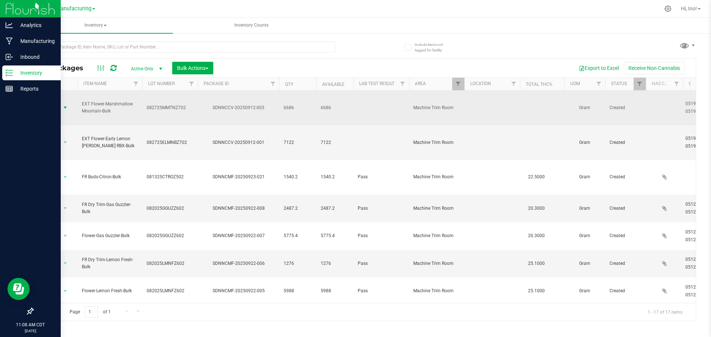
click at [62, 103] on span "select" at bounding box center [65, 108] width 9 height 10
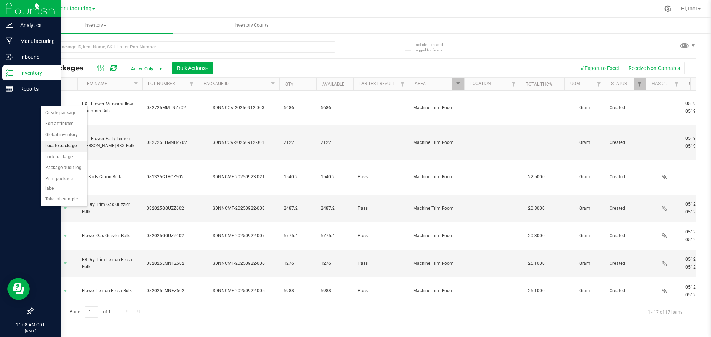
click at [71, 143] on li "Locate package" at bounding box center [64, 146] width 47 height 11
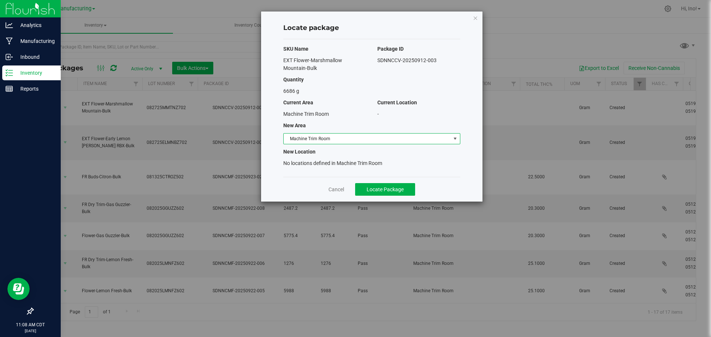
click at [319, 137] on span "Machine Trim Room" at bounding box center [367, 139] width 167 height 10
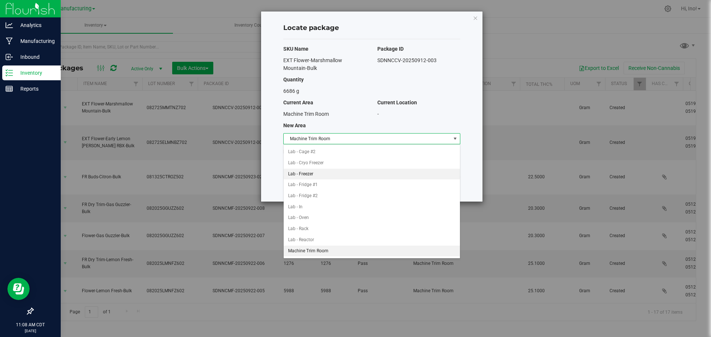
scroll to position [113, 0]
click at [344, 169] on li "Lab - In" at bounding box center [372, 170] width 176 height 11
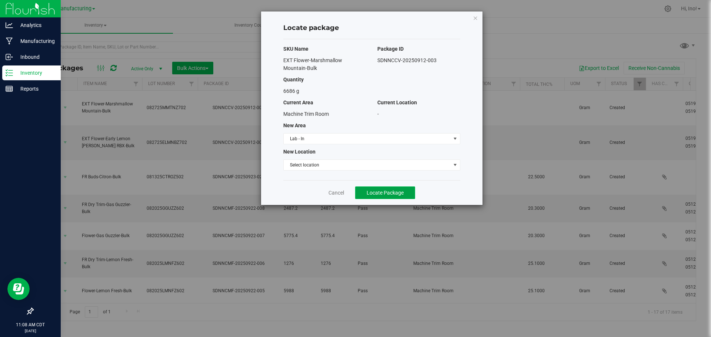
click at [377, 190] on span "Locate Package" at bounding box center [384, 193] width 37 height 6
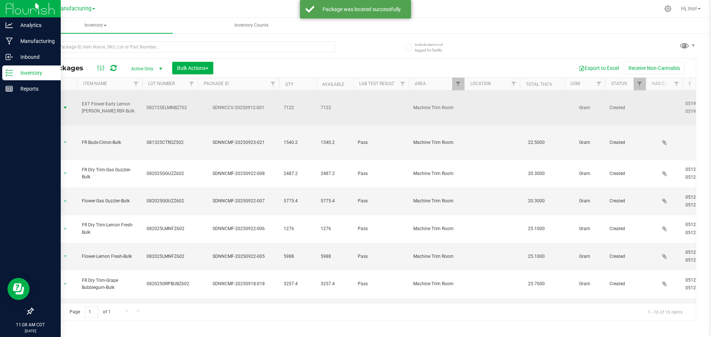
click at [64, 105] on span "select" at bounding box center [65, 108] width 6 height 6
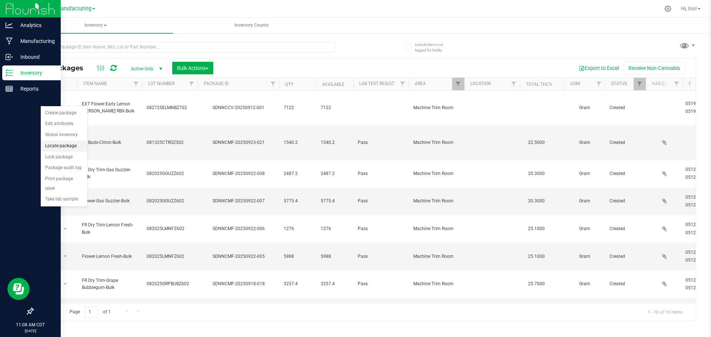
click at [74, 142] on li "Locate package" at bounding box center [64, 146] width 47 height 11
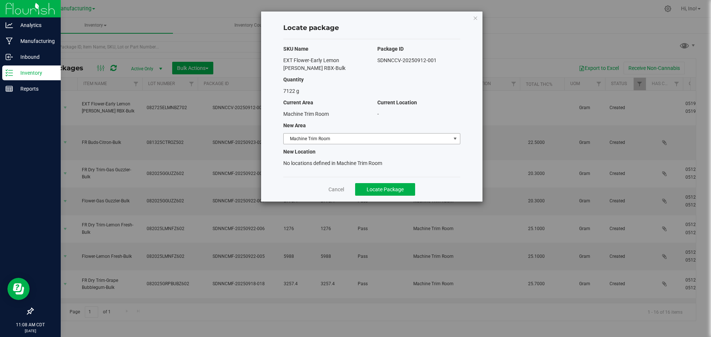
click at [335, 142] on span "Machine Trim Room" at bounding box center [367, 139] width 167 height 10
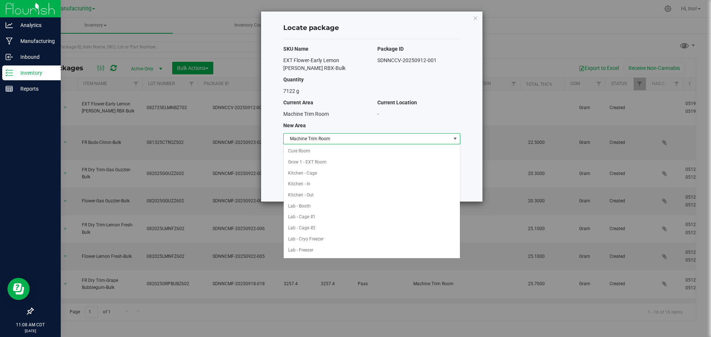
scroll to position [76, 0]
click at [328, 205] on li "Lab - In" at bounding box center [372, 207] width 176 height 11
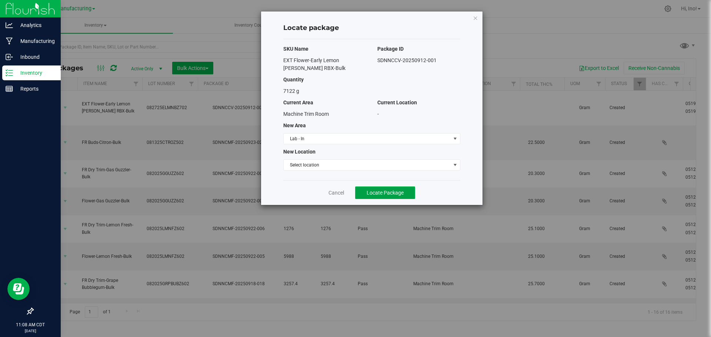
click at [400, 196] on button "Locate Package" at bounding box center [385, 193] width 60 height 13
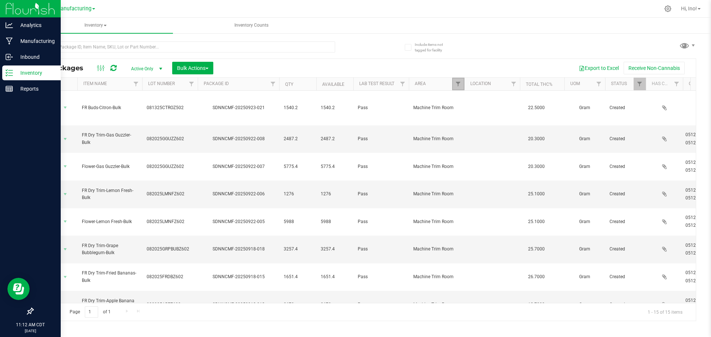
click at [455, 80] on link "Filter" at bounding box center [458, 84] width 12 height 13
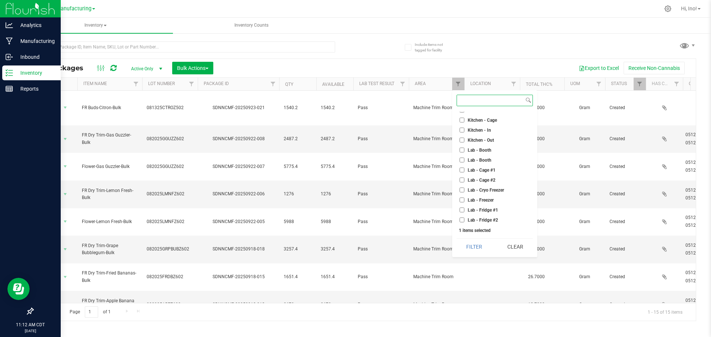
scroll to position [37, 0]
click at [480, 218] on span "Lab - In" at bounding box center [476, 219] width 16 height 4
click at [464, 218] on input "Lab - In" at bounding box center [461, 218] width 5 height 5
click at [507, 246] on button "Clear" at bounding box center [515, 247] width 36 height 16
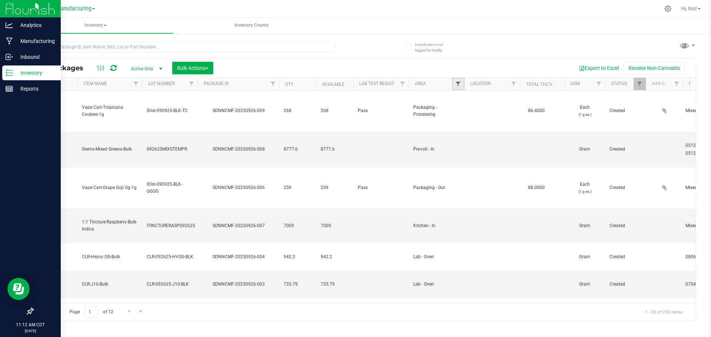
click at [460, 84] on span "Filter" at bounding box center [458, 84] width 6 height 6
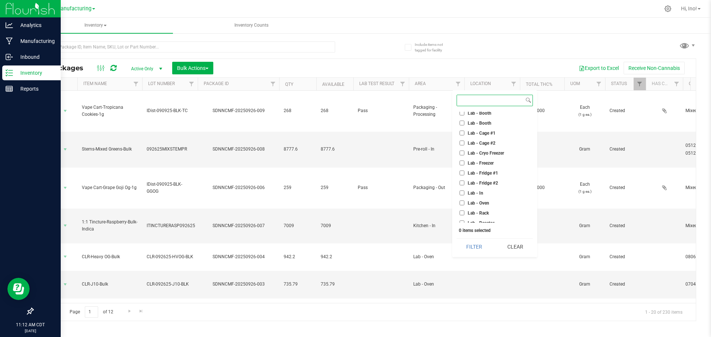
scroll to position [74, 0]
click at [471, 180] on span "Lab - In" at bounding box center [476, 182] width 16 height 4
click at [464, 180] on input "Lab - In" at bounding box center [461, 181] width 5 height 5
click at [473, 254] on button "Filter" at bounding box center [474, 247] width 36 height 16
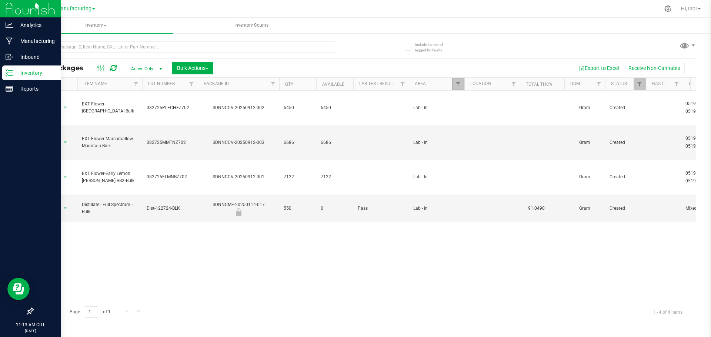
click at [462, 87] on link "Filter" at bounding box center [458, 84] width 12 height 13
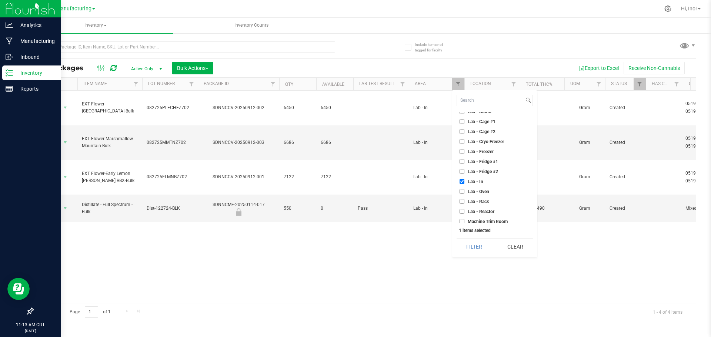
click at [478, 180] on span "Lab - In" at bounding box center [476, 182] width 16 height 4
click at [464, 179] on input "Lab - In" at bounding box center [461, 181] width 5 height 5
checkbox input "false"
click at [478, 150] on span "Lab - Freezer" at bounding box center [481, 152] width 26 height 4
click at [464, 149] on input "Lab - Freezer" at bounding box center [461, 151] width 5 height 5
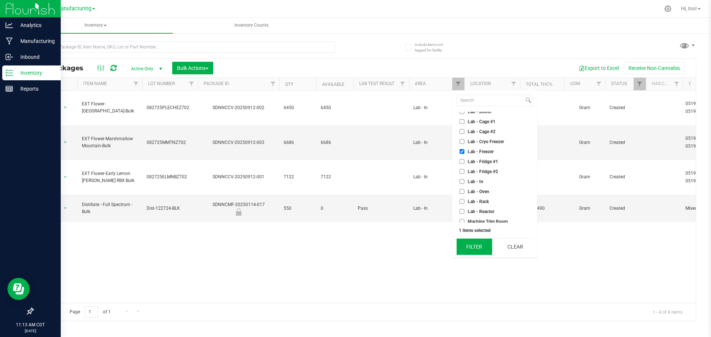
click at [479, 243] on button "Filter" at bounding box center [474, 247] width 36 height 16
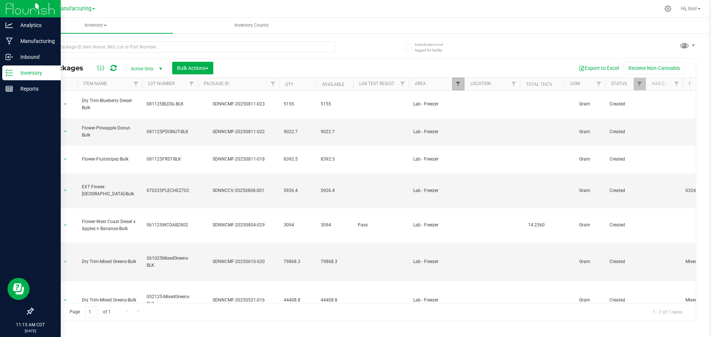
click at [456, 86] on span "Filter" at bounding box center [458, 84] width 6 height 6
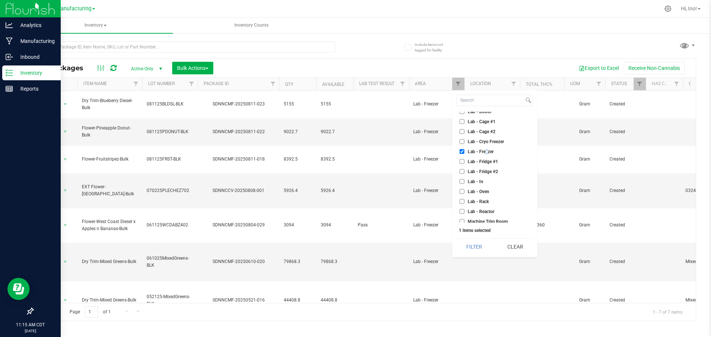
click at [486, 152] on span "Lab - Freezer" at bounding box center [481, 152] width 26 height 4
click at [481, 152] on span "Lab - Freezer" at bounding box center [481, 152] width 26 height 4
click at [480, 151] on span "Lab - Freezer" at bounding box center [481, 152] width 26 height 4
click at [464, 151] on input "Lab - Freezer" at bounding box center [461, 151] width 5 height 5
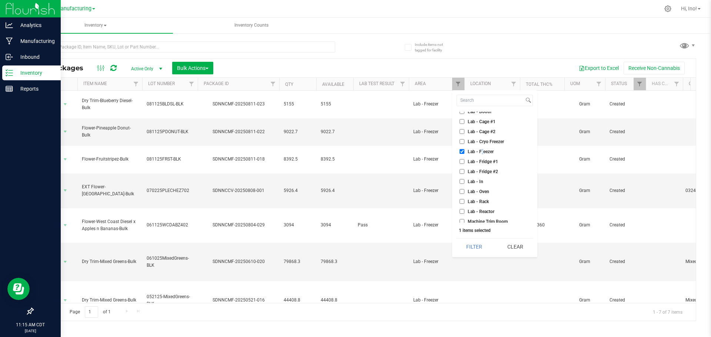
checkbox input "false"
click at [480, 128] on span "Cure Room" at bounding box center [479, 126] width 22 height 4
click at [464, 128] on input "Cure Room" at bounding box center [461, 125] width 5 height 5
checkbox input "true"
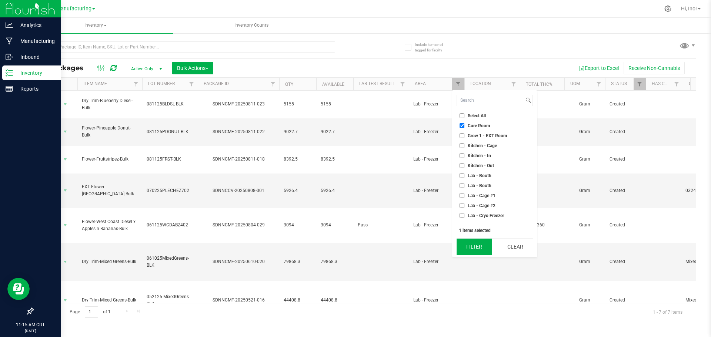
click at [477, 245] on button "Filter" at bounding box center [474, 247] width 36 height 16
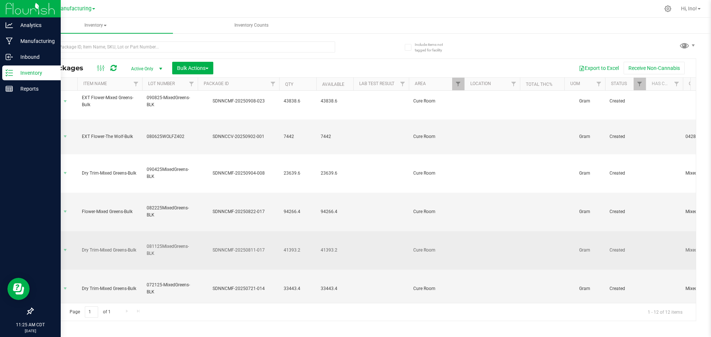
scroll to position [177, 0]
